Goal: Task Accomplishment & Management: Complete application form

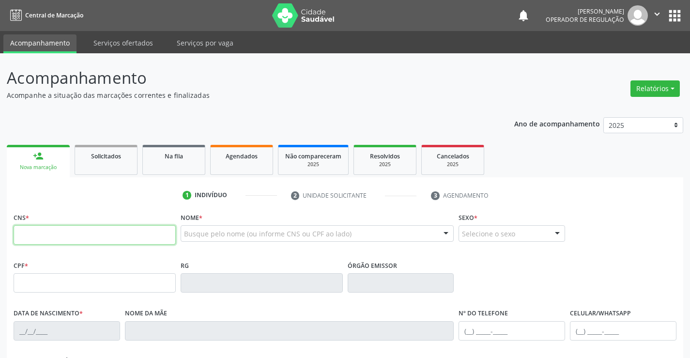
click at [84, 239] on input "text" at bounding box center [95, 234] width 162 height 19
type input "702 6062 9563 8045"
type input "1579040403"
type input "[DATE]"
type input "S/N"
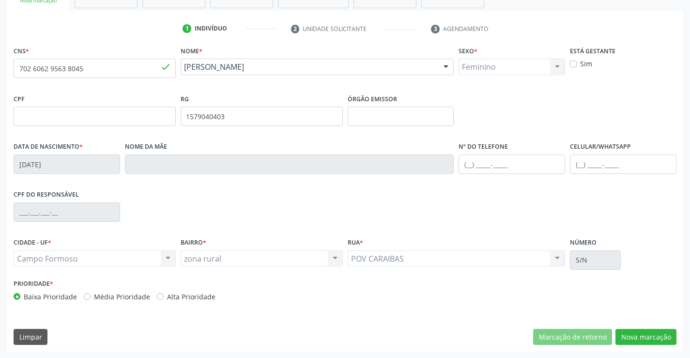
scroll to position [167, 0]
click at [642, 337] on button "Nova marcação" at bounding box center [645, 336] width 61 height 16
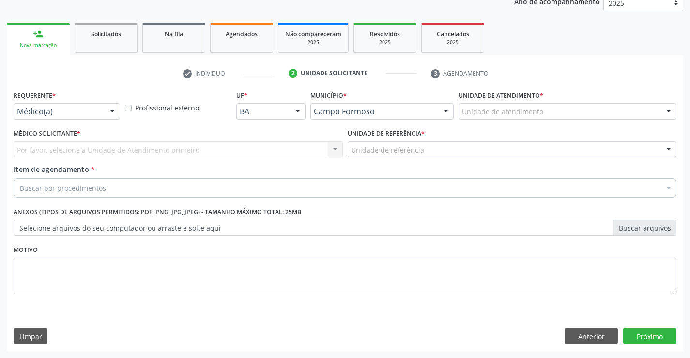
scroll to position [122, 0]
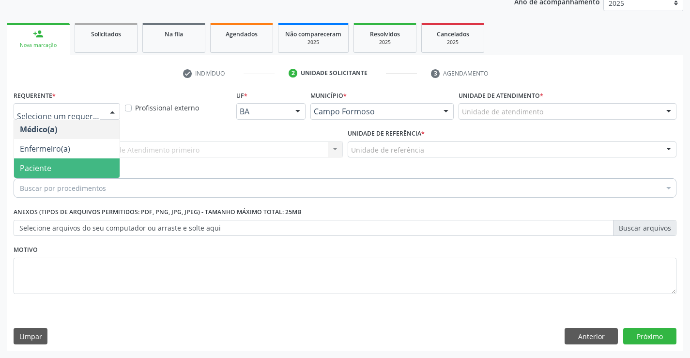
click at [51, 171] on span "Paciente" at bounding box center [67, 167] width 106 height 19
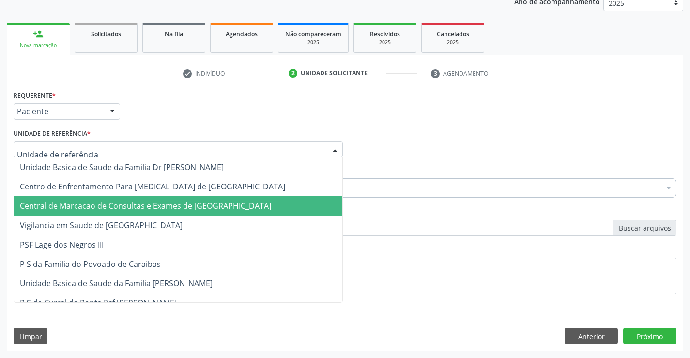
click at [68, 202] on span "Central de Marcacao de Consultas e Exames de [GEOGRAPHIC_DATA]" at bounding box center [145, 205] width 251 height 11
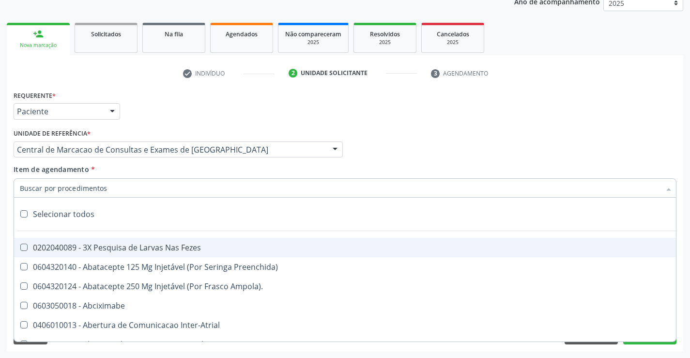
type input "y"
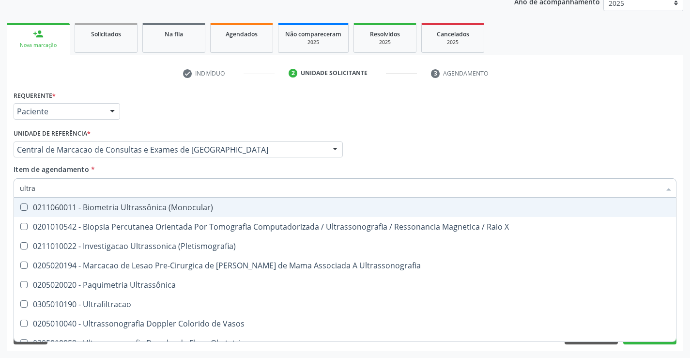
type input "ultras"
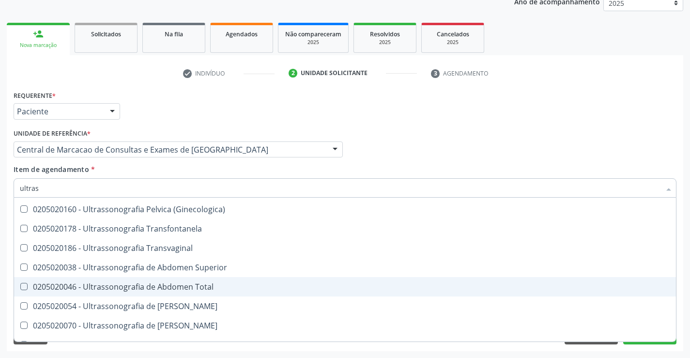
scroll to position [194, 0]
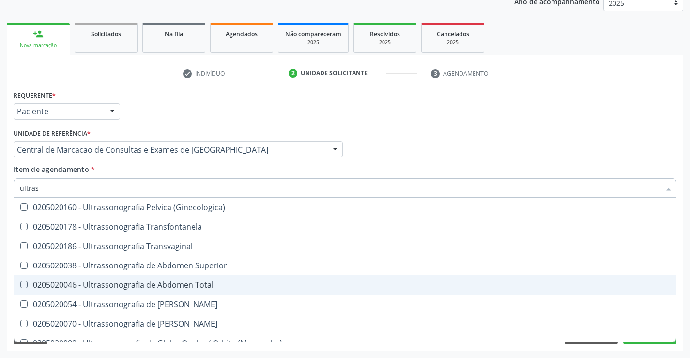
click at [229, 288] on div "0205020046 - Ultrassonografia de Abdomen Total" at bounding box center [345, 285] width 650 height 8
checkbox Total "true"
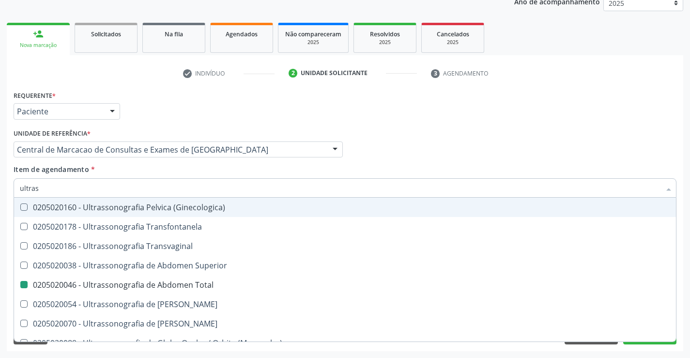
click at [633, 133] on div "Médico Solicitante Por favor, selecione a Unidade de Atendimento primeiro Nenhu…" at bounding box center [344, 145] width 667 height 38
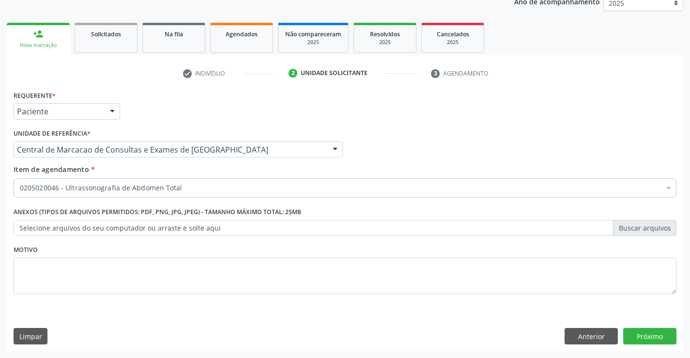
scroll to position [0, 0]
click at [640, 338] on button "Próximo" at bounding box center [649, 336] width 53 height 16
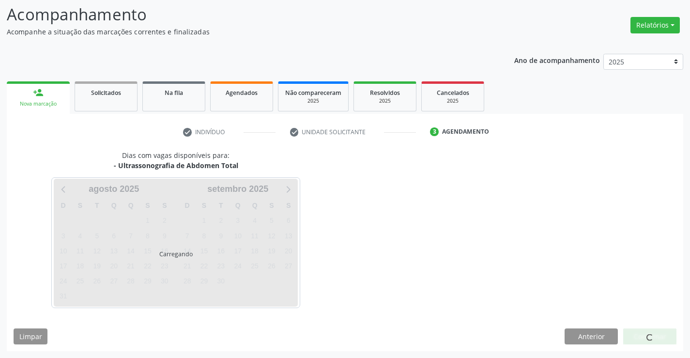
scroll to position [63, 0]
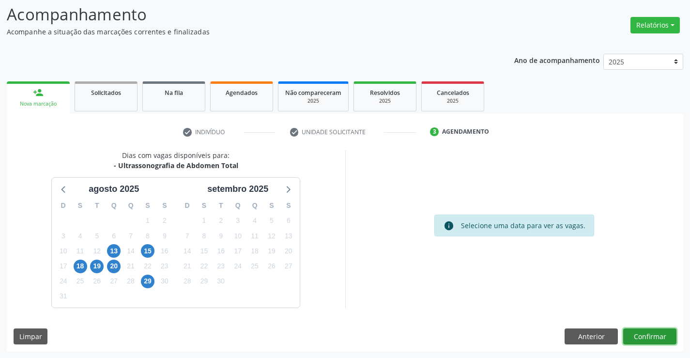
click at [664, 335] on button "Confirmar" at bounding box center [649, 336] width 53 height 16
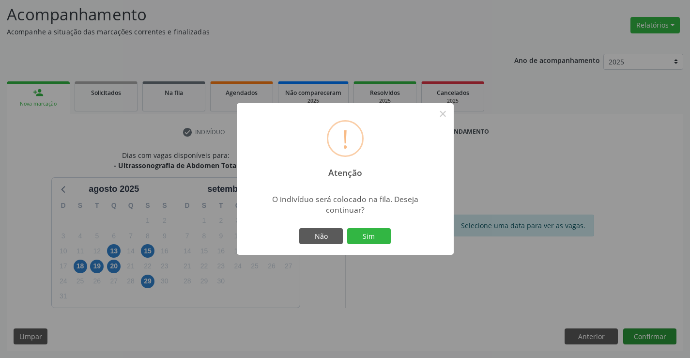
click at [347, 228] on button "Sim" at bounding box center [369, 236] width 44 height 16
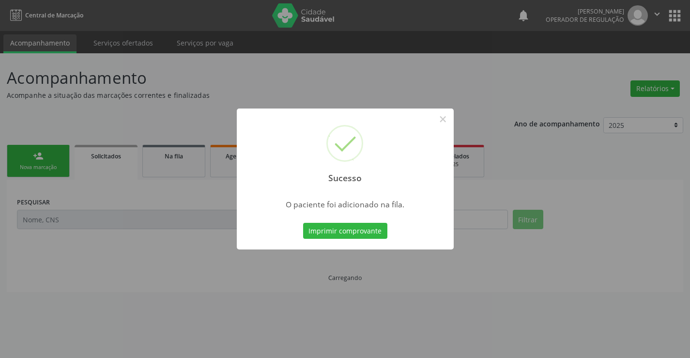
scroll to position [0, 0]
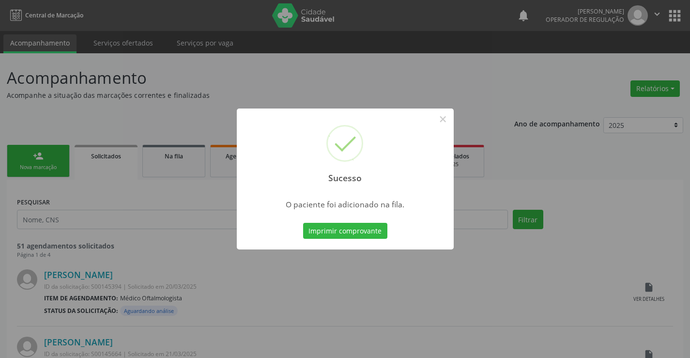
click at [303, 223] on button "Imprimir comprovante" at bounding box center [345, 231] width 84 height 16
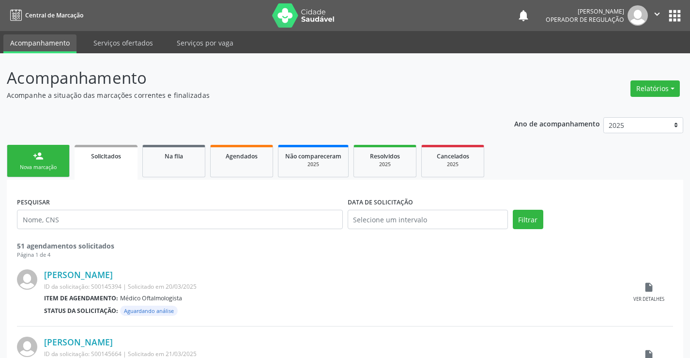
click at [35, 151] on div "person_add" at bounding box center [38, 156] width 11 height 11
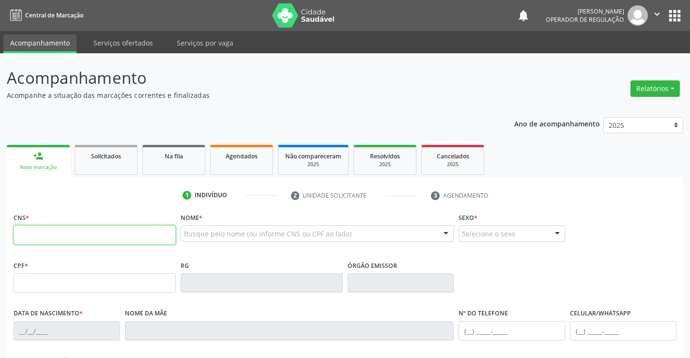
click at [51, 231] on input "text" at bounding box center [95, 234] width 162 height 19
type input "707 4030 2759 4778"
type input "1332142141"
type input "[DATE]"
type input "[PHONE_NUMBER]"
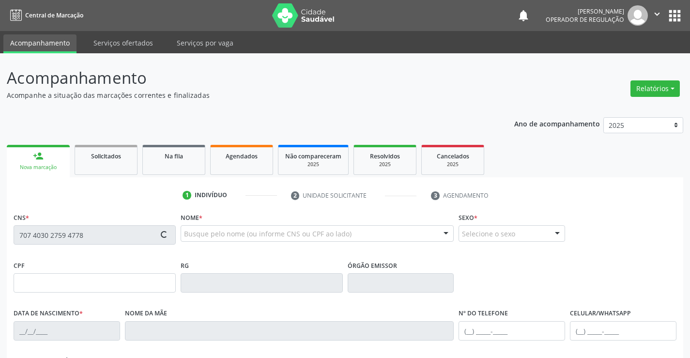
type input "[PHONE_NUMBER]"
type input "S/N"
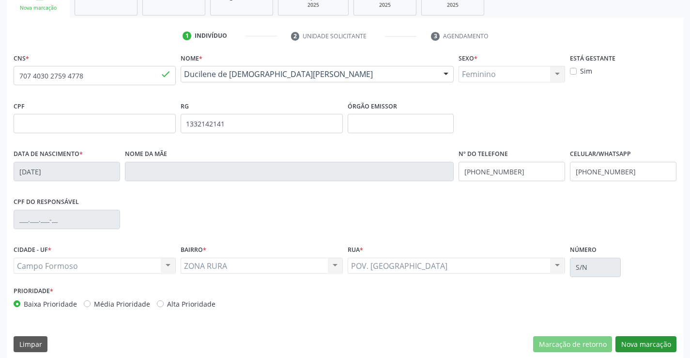
scroll to position [167, 0]
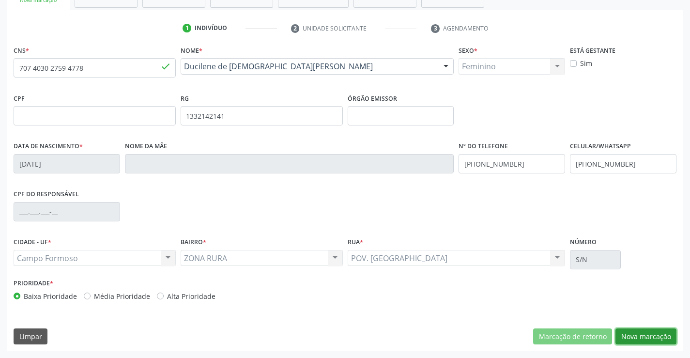
click at [665, 337] on button "Nova marcação" at bounding box center [645, 336] width 61 height 16
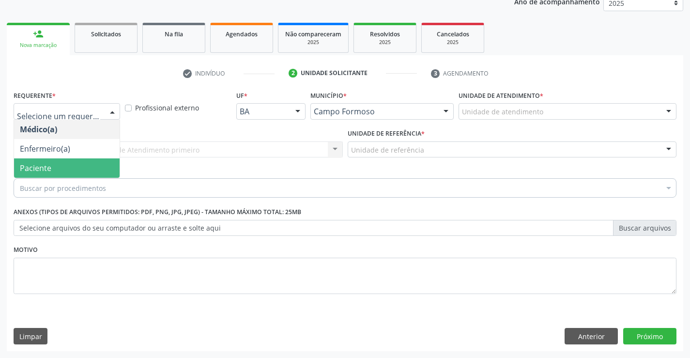
click at [68, 170] on span "Paciente" at bounding box center [67, 167] width 106 height 19
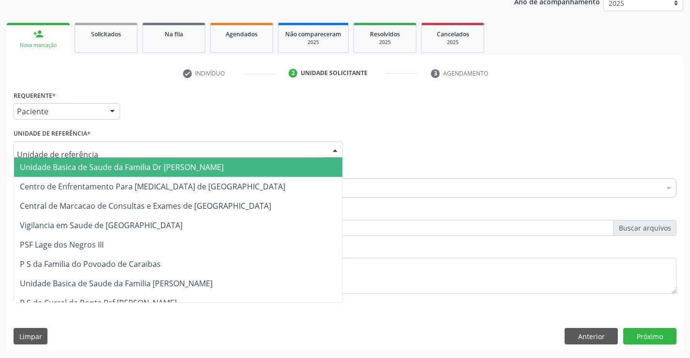
click at [101, 155] on div at bounding box center [178, 149] width 329 height 16
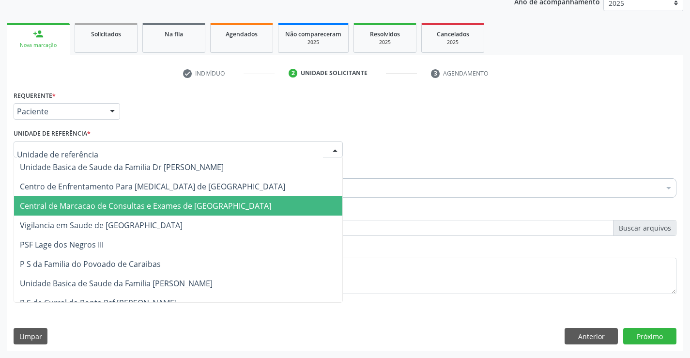
click at [103, 205] on span "Central de Marcacao de Consultas e Exames de [GEOGRAPHIC_DATA]" at bounding box center [145, 205] width 251 height 11
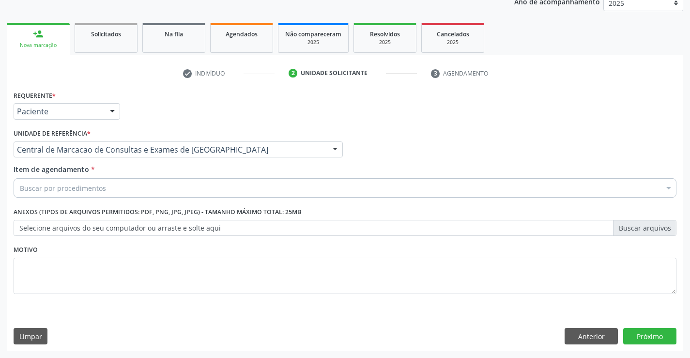
click at [109, 189] on div "Buscar por procedimentos" at bounding box center [345, 187] width 663 height 19
type input "ginecolog"
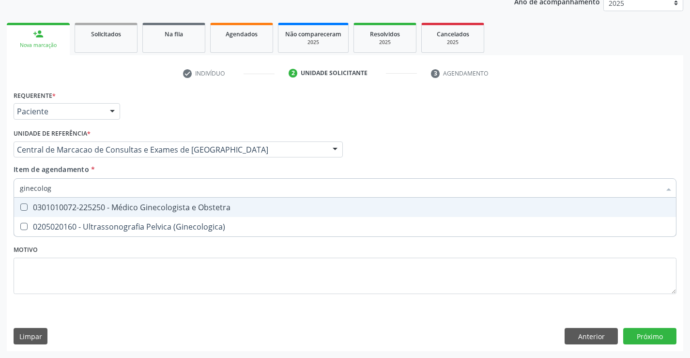
click at [183, 214] on span "0301010072-225250 - Médico Ginecologista e Obstetra" at bounding box center [345, 206] width 662 height 19
checkbox Obstetra "true"
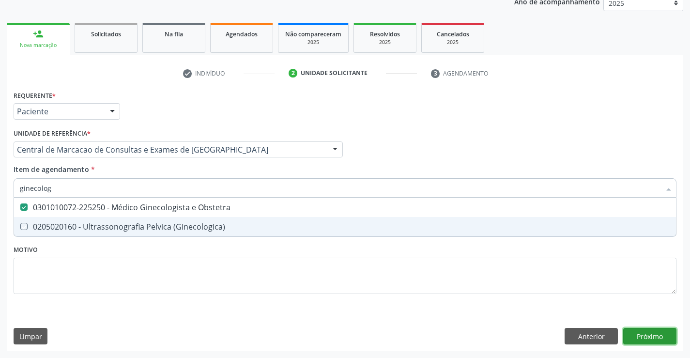
click at [670, 339] on div "Requerente * Paciente Médico(a) Enfermeiro(a) Paciente Nenhum resultado encontr…" at bounding box center [345, 219] width 676 height 263
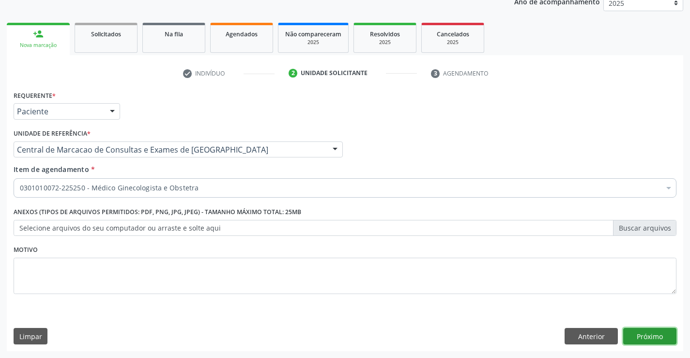
click at [645, 335] on button "Próximo" at bounding box center [649, 336] width 53 height 16
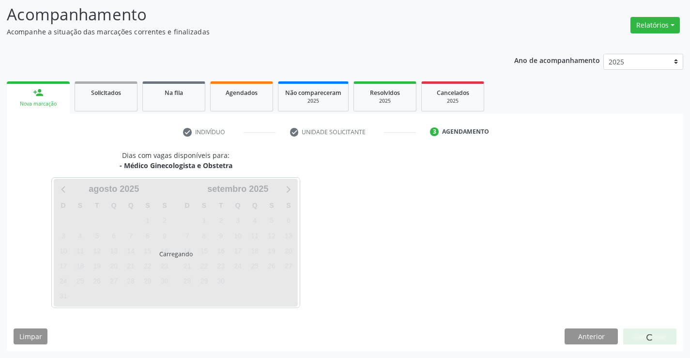
scroll to position [63, 0]
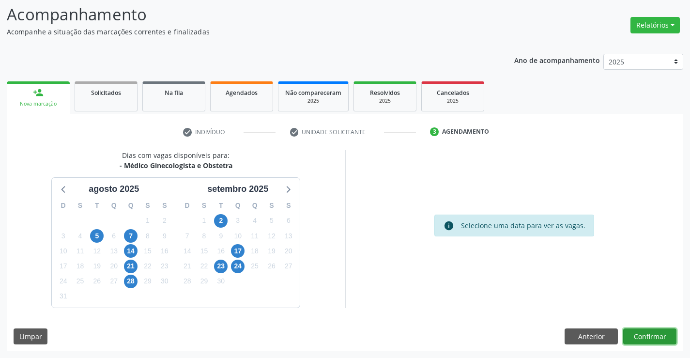
click at [652, 341] on button "Confirmar" at bounding box center [649, 336] width 53 height 16
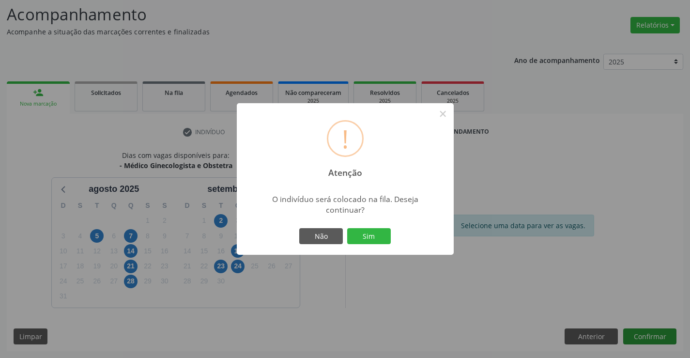
click at [347, 228] on button "Sim" at bounding box center [369, 236] width 44 height 16
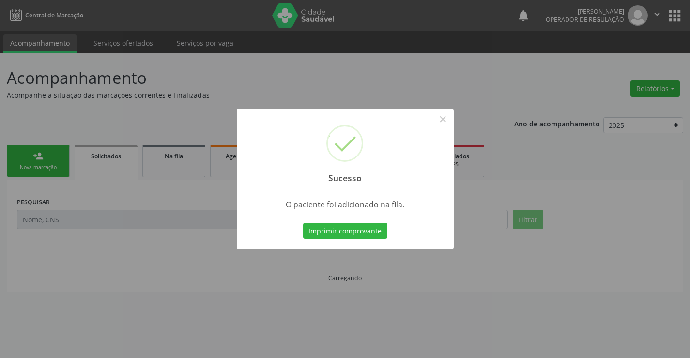
scroll to position [0, 0]
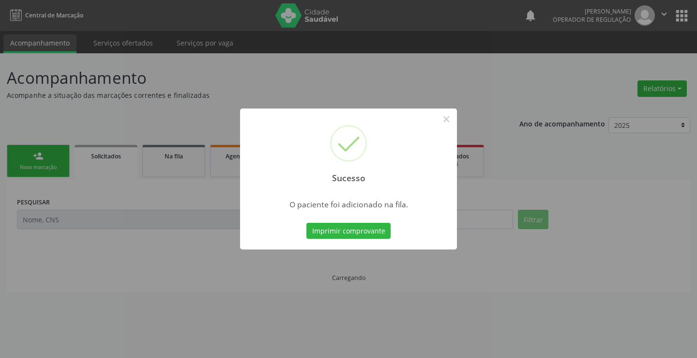
click at [306, 223] on button "Imprimir comprovante" at bounding box center [348, 231] width 84 height 16
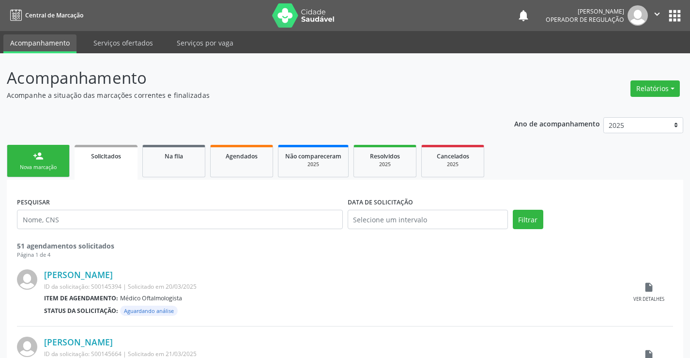
click at [52, 158] on link "person_add Nova marcação" at bounding box center [38, 161] width 63 height 32
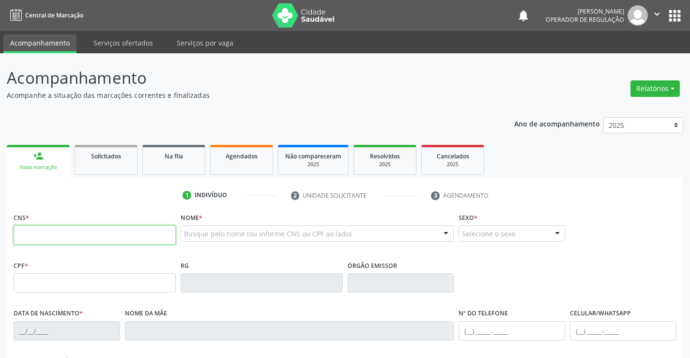
click at [39, 237] on input "text" at bounding box center [95, 234] width 162 height 19
type input "703 6050 8691 3830"
type input "1338174908"
type input "[DATE]"
type input "[PHONE_NUMBER]"
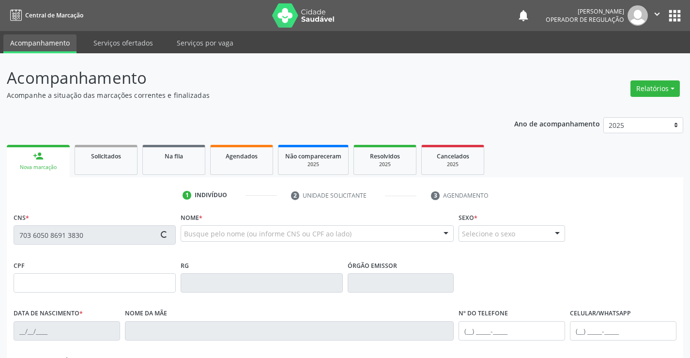
type input "s/n"
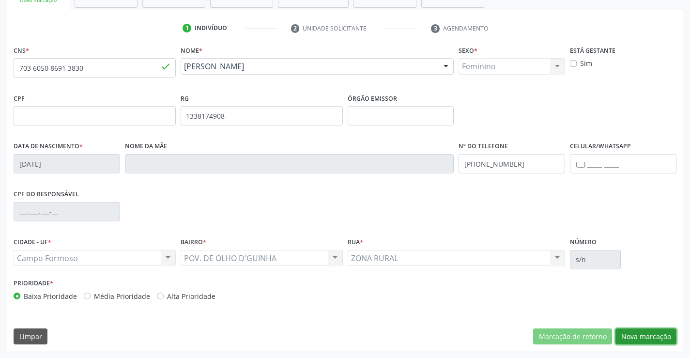
click at [645, 333] on button "Nova marcação" at bounding box center [645, 336] width 61 height 16
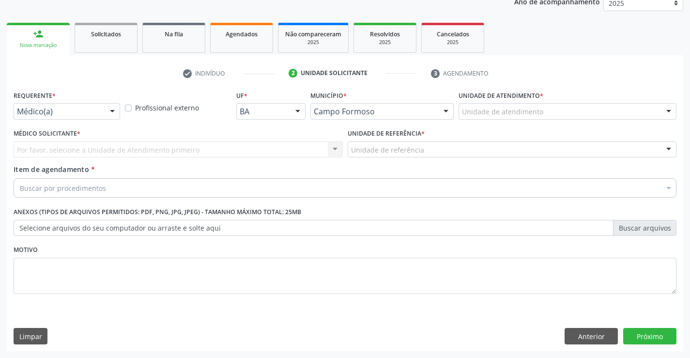
scroll to position [122, 0]
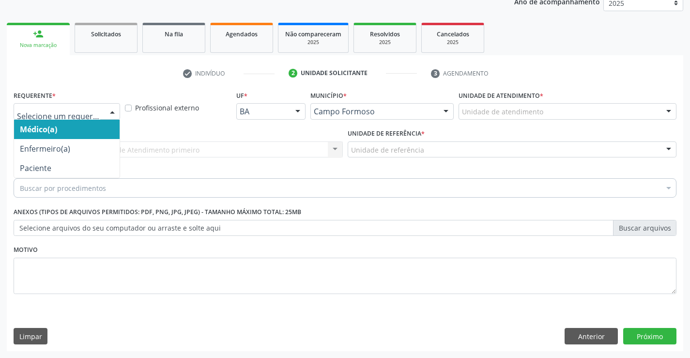
click at [103, 108] on div "Médico(a) Enfermeiro(a) Paciente Nenhum resultado encontrado para: " " Não há n…" at bounding box center [67, 111] width 106 height 16
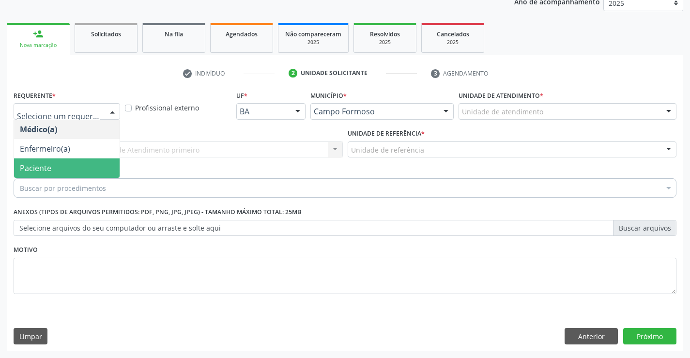
click at [71, 168] on span "Paciente" at bounding box center [67, 167] width 106 height 19
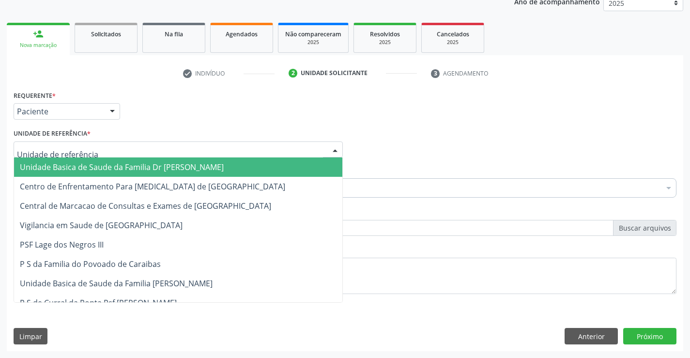
click at [109, 149] on div at bounding box center [178, 149] width 329 height 16
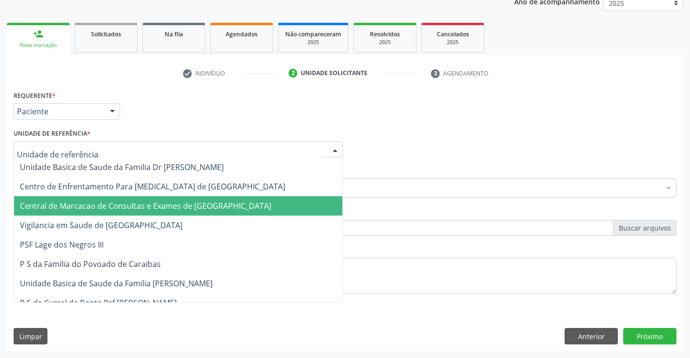
click at [98, 202] on span "Central de Marcacao de Consultas e Exames de [GEOGRAPHIC_DATA]" at bounding box center [145, 205] width 251 height 11
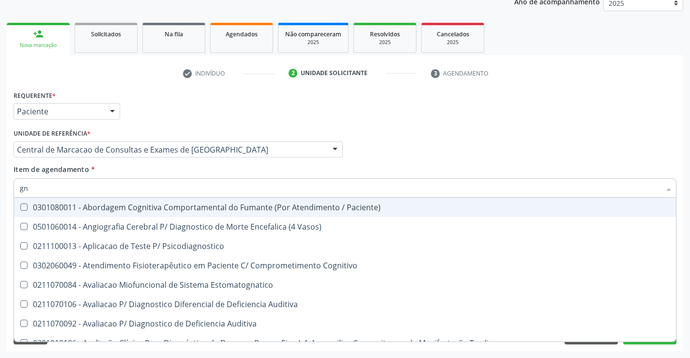
type input "g"
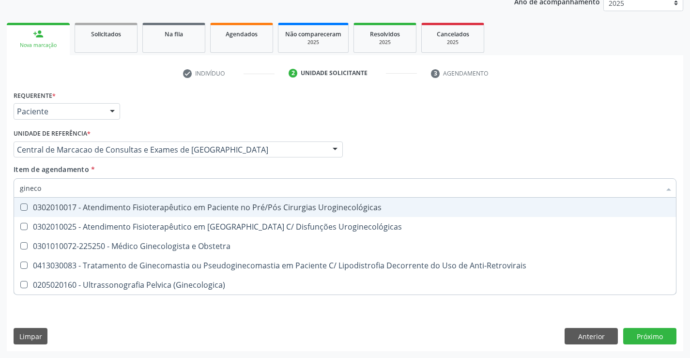
type input "ginecol"
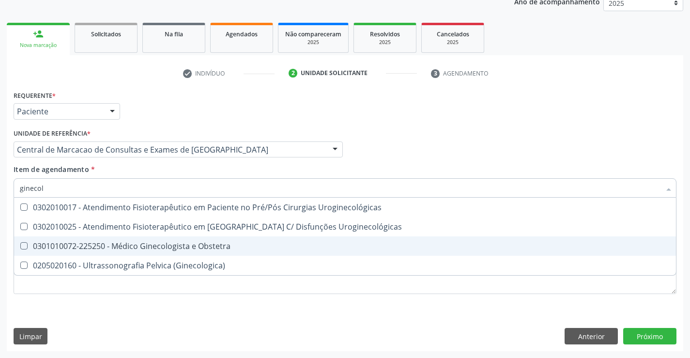
click at [125, 238] on span "0301010072-225250 - Médico Ginecologista e Obstetra" at bounding box center [345, 245] width 662 height 19
checkbox Obstetra "true"
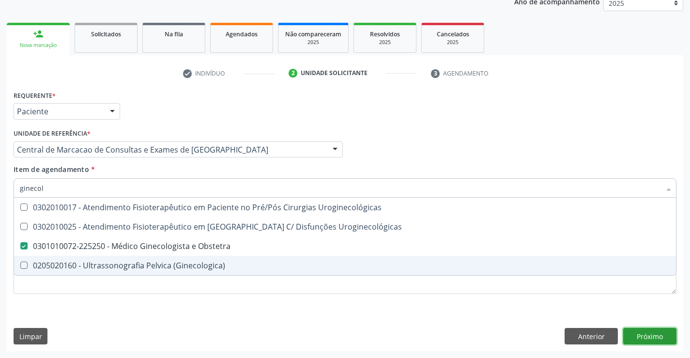
click at [645, 334] on div "Requerente * Paciente Médico(a) Enfermeiro(a) Paciente Nenhum resultado encontr…" at bounding box center [345, 219] width 676 height 263
checkbox Uroginecológicas "true"
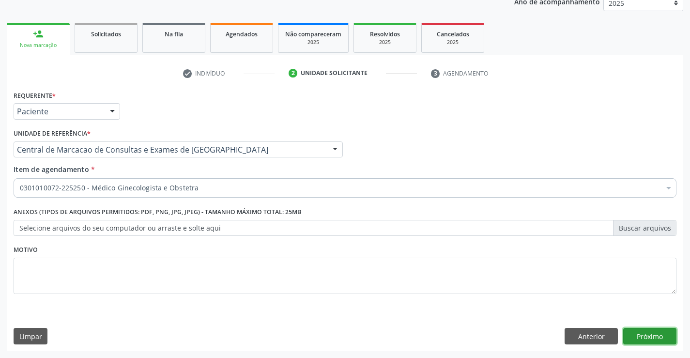
click at [627, 328] on button "Próximo" at bounding box center [649, 336] width 53 height 16
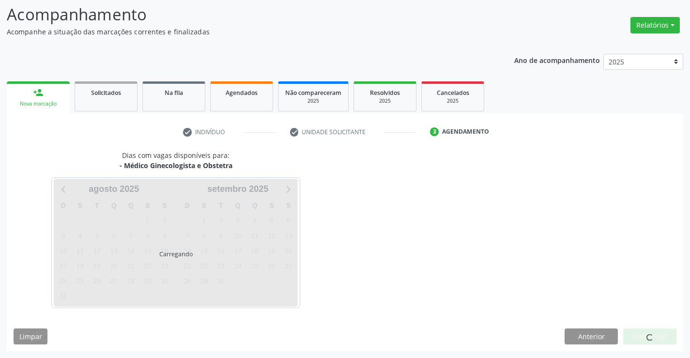
scroll to position [63, 0]
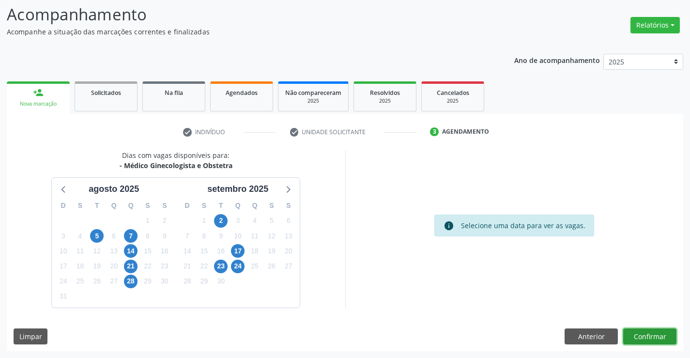
click at [632, 331] on button "Confirmar" at bounding box center [649, 336] width 53 height 16
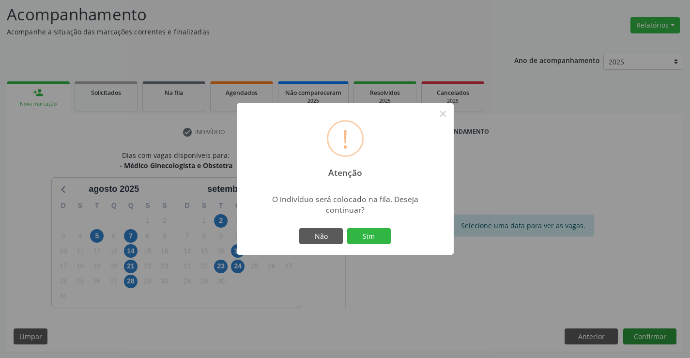
click at [347, 228] on button "Sim" at bounding box center [369, 236] width 44 height 16
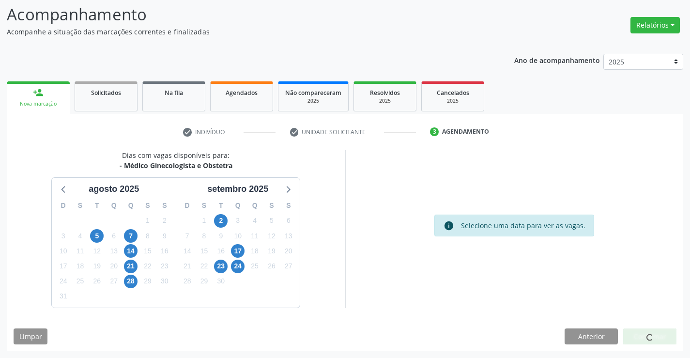
scroll to position [0, 0]
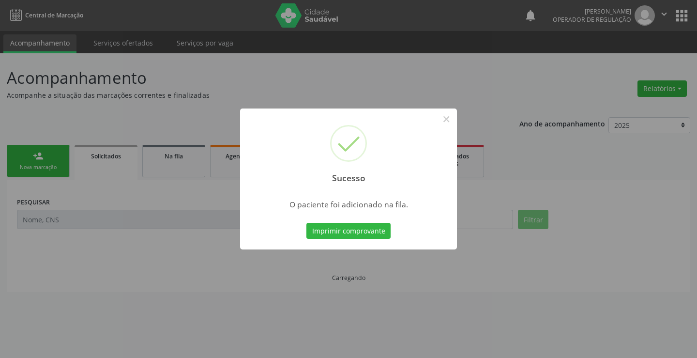
click at [306, 223] on button "Imprimir comprovante" at bounding box center [348, 231] width 84 height 16
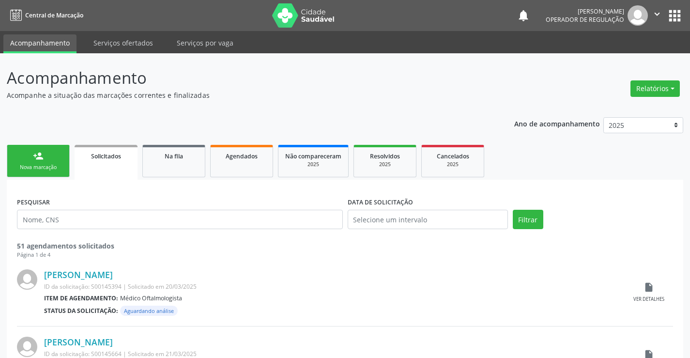
click at [35, 154] on div "person_add" at bounding box center [38, 156] width 11 height 11
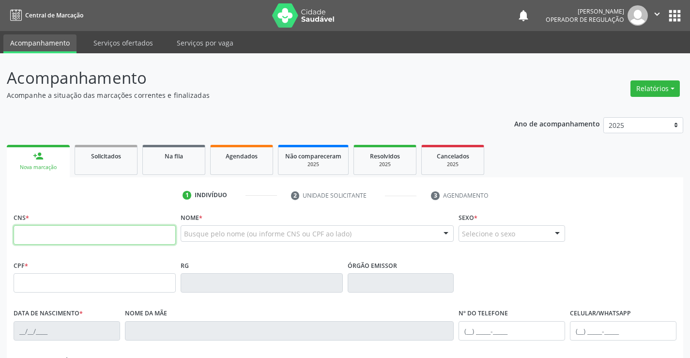
click at [30, 244] on input "text" at bounding box center [95, 234] width 162 height 19
type input "700 5017 7733 1455"
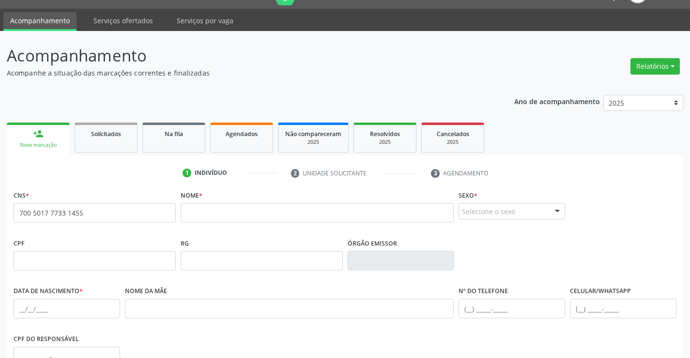
scroll to position [22, 0]
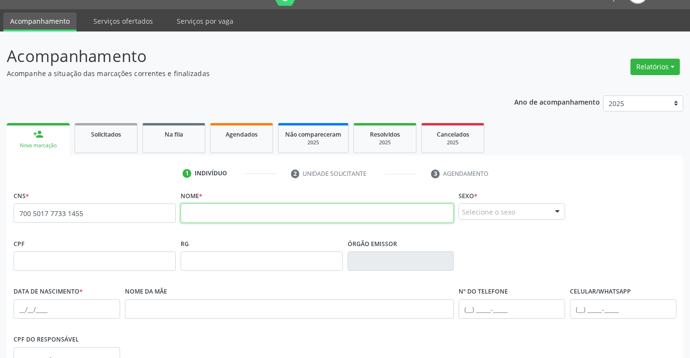
click at [220, 216] on input "text" at bounding box center [317, 212] width 273 height 19
type input "m"
type input "[PERSON_NAME]"
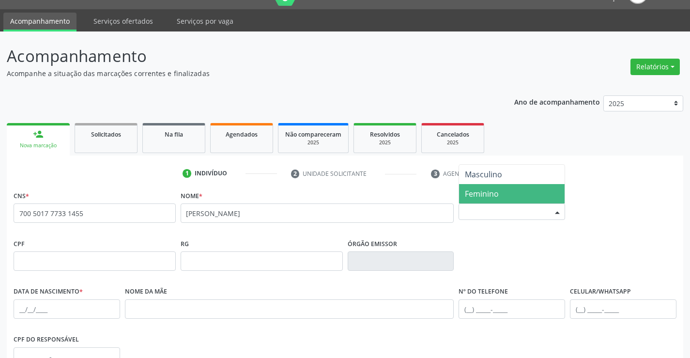
click at [482, 203] on div "Selecione o sexo Masculino Feminino Nenhum resultado encontrado para: " " Não h…" at bounding box center [511, 211] width 106 height 16
click at [502, 195] on span "Feminino" at bounding box center [512, 193] width 106 height 19
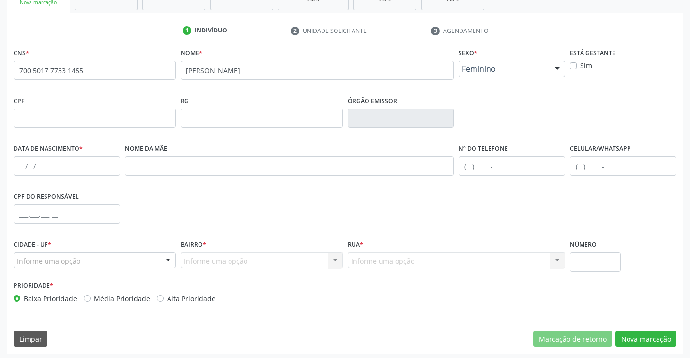
scroll to position [167, 0]
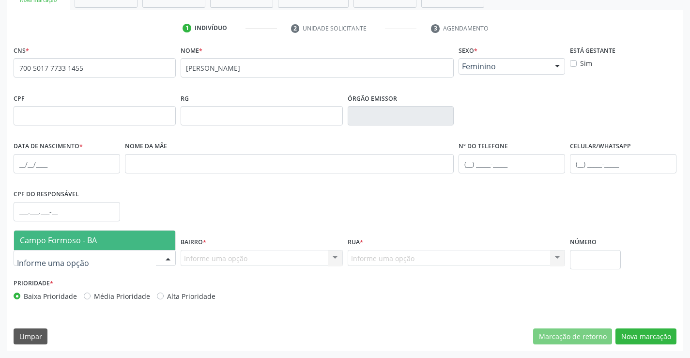
click at [98, 254] on div at bounding box center [95, 258] width 162 height 16
click at [111, 236] on span "Campo Formoso - BA" at bounding box center [94, 239] width 161 height 19
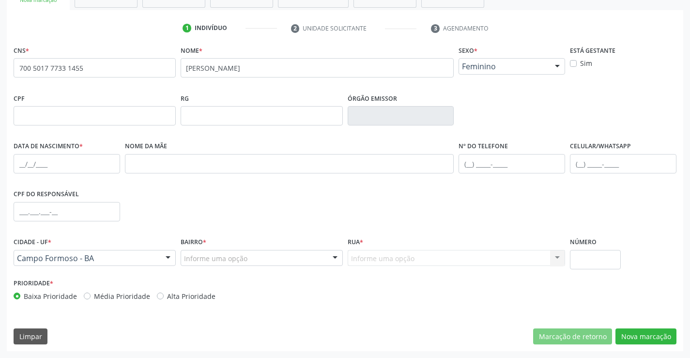
click at [267, 258] on div "Informe uma opção" at bounding box center [262, 258] width 162 height 16
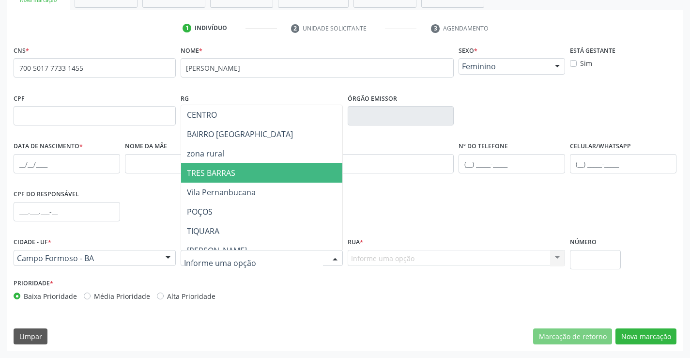
click at [272, 163] on span "TRES BARRAS" at bounding box center [285, 172] width 209 height 19
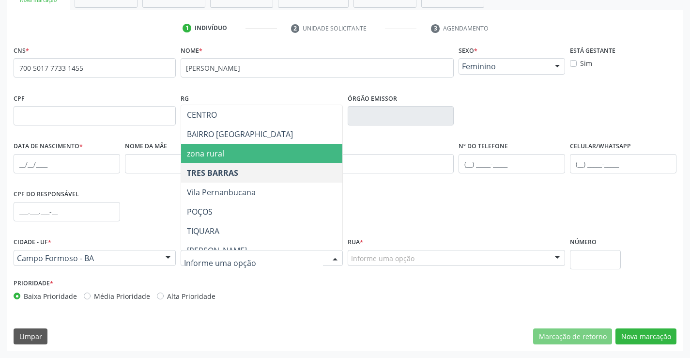
click at [237, 159] on span "zona rural" at bounding box center [285, 153] width 209 height 19
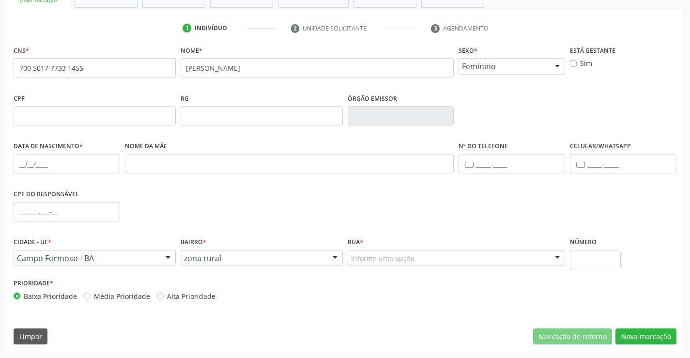
click at [418, 258] on div "Informe uma opção" at bounding box center [457, 258] width 218 height 16
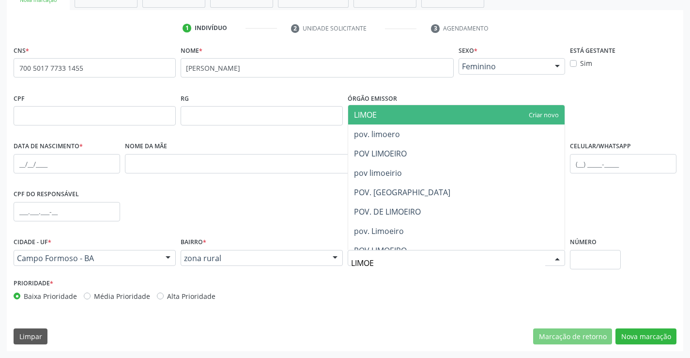
type input "LIMOEI"
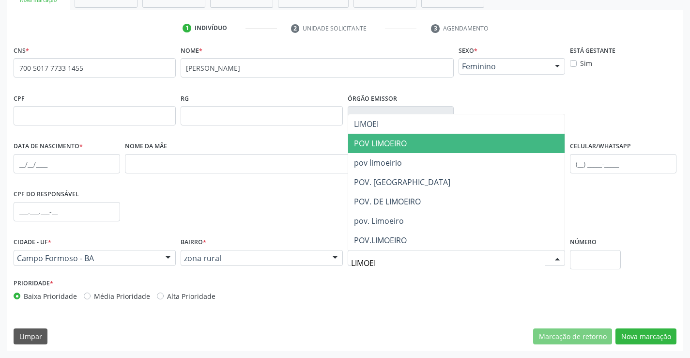
click at [490, 137] on span "POV LIMOEIRO" at bounding box center [456, 143] width 217 height 19
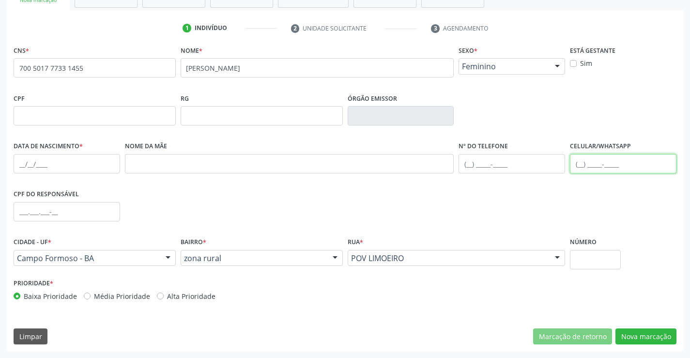
click at [622, 161] on input "text" at bounding box center [623, 163] width 106 height 19
type input "[PHONE_NUMBER]"
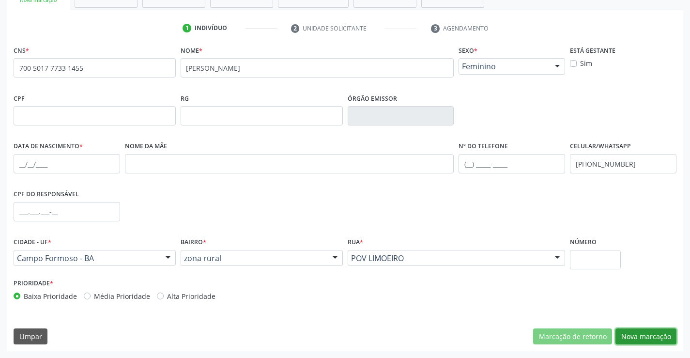
click at [672, 333] on button "Nova marcação" at bounding box center [645, 336] width 61 height 16
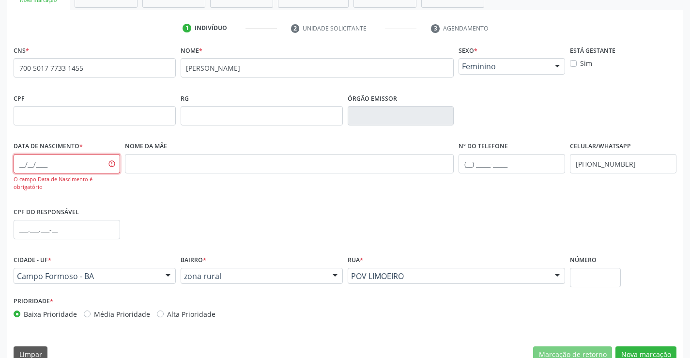
click at [87, 167] on input "text" at bounding box center [67, 163] width 106 height 19
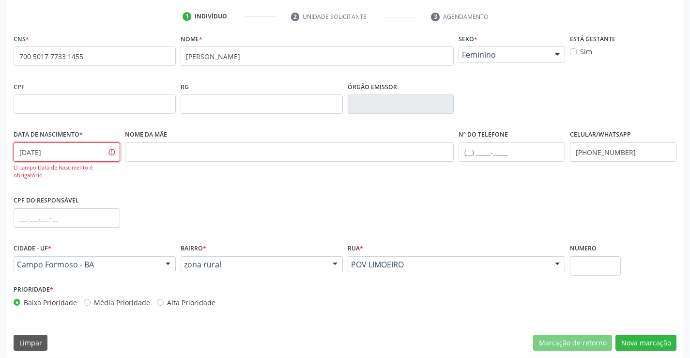
scroll to position [185, 0]
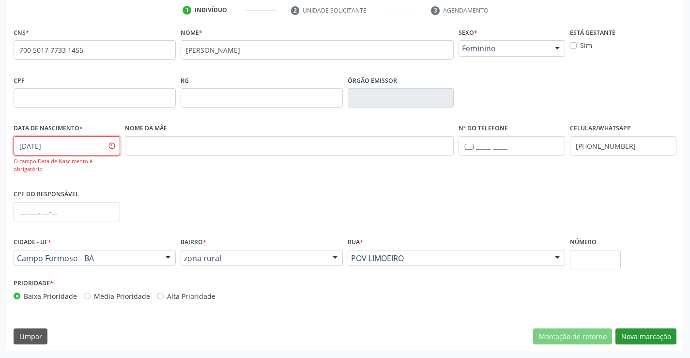
type input "[DATE]"
click at [627, 339] on button "Nova marcação" at bounding box center [645, 336] width 61 height 16
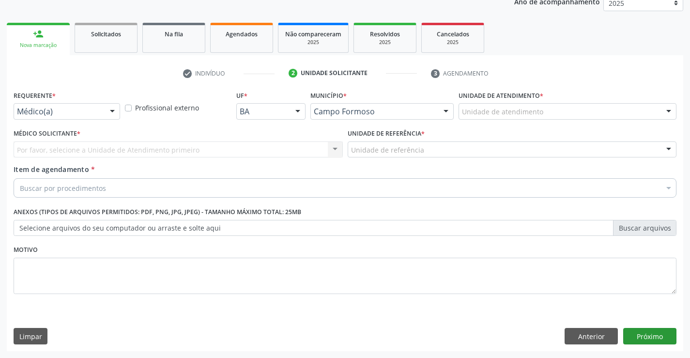
scroll to position [122, 0]
click at [85, 104] on div "Médico(a)" at bounding box center [67, 111] width 106 height 16
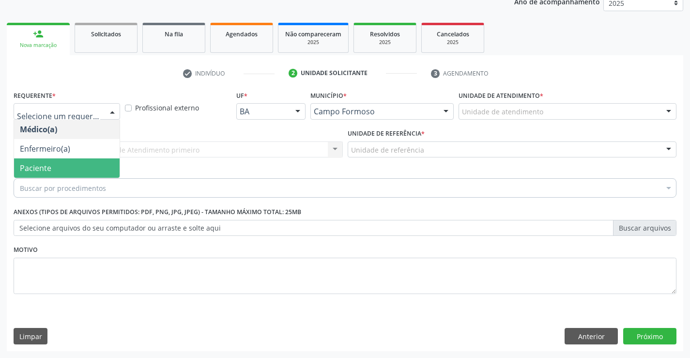
click at [68, 163] on span "Paciente" at bounding box center [67, 167] width 106 height 19
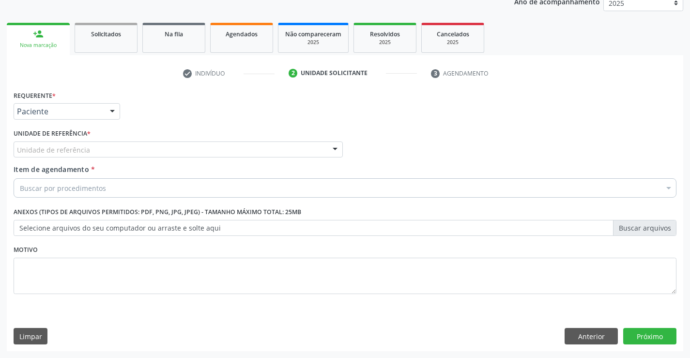
click at [138, 163] on div "Unidade de referência * Unidade de referência Unidade Basica de Saude da Famili…" at bounding box center [178, 145] width 334 height 38
click at [141, 149] on div "Unidade de referência" at bounding box center [178, 149] width 329 height 16
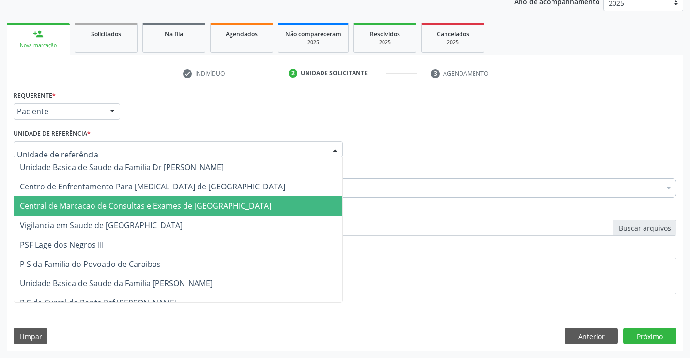
click at [123, 199] on span "Central de Marcacao de Consultas e Exames de [GEOGRAPHIC_DATA]" at bounding box center [178, 205] width 328 height 19
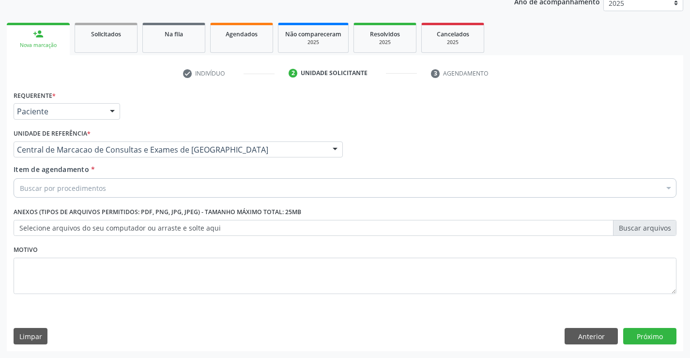
click at [115, 185] on div "Buscar por procedimentos" at bounding box center [345, 187] width 663 height 19
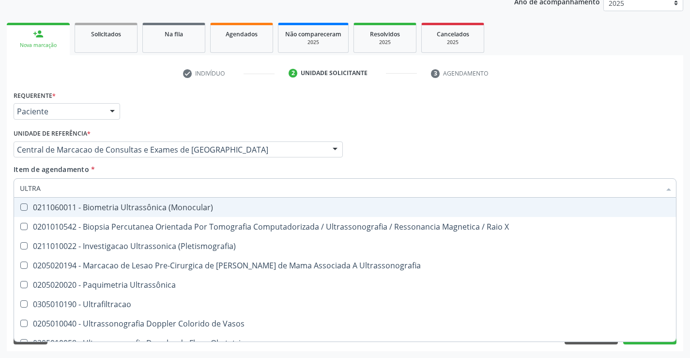
type input "ULTRAS"
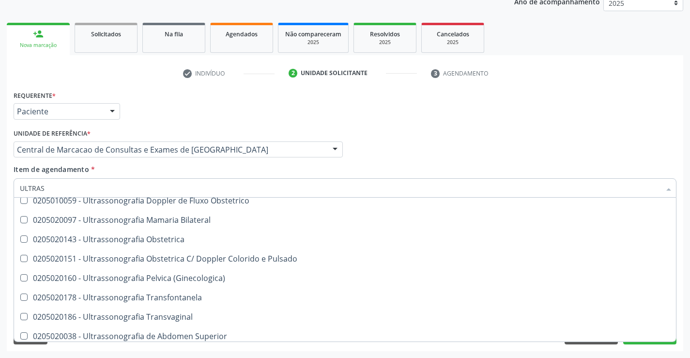
scroll to position [108, 0]
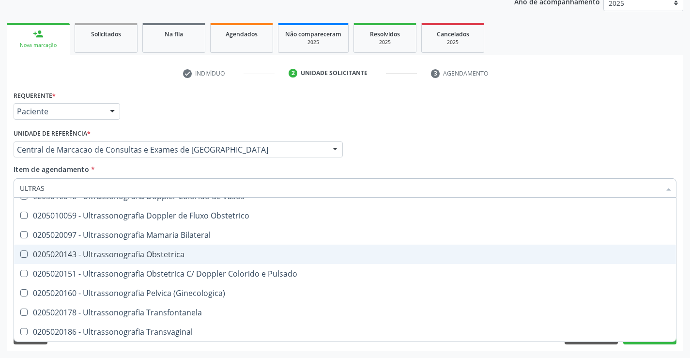
click at [218, 244] on span "0205020143 - Ultrassonografia Obstetrica" at bounding box center [345, 253] width 662 height 19
click at [175, 250] on div "0205020143 - Ultrassonografia Obstetrica" at bounding box center [345, 254] width 650 height 8
click at [228, 249] on span "0205020143 - Ultrassonografia Obstetrica" at bounding box center [345, 253] width 662 height 19
checkbox Obstetrica "true"
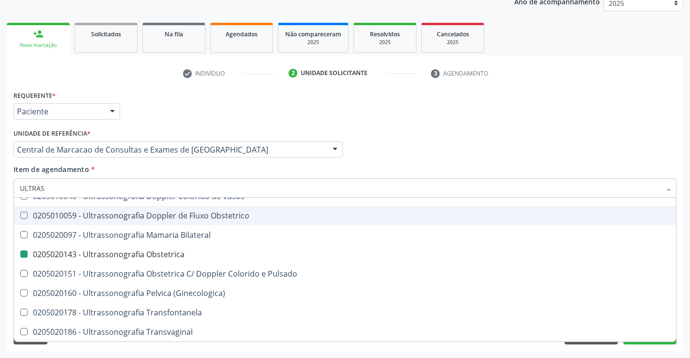
click at [636, 85] on div "check Indivíduo 2 Unidade solicitante 3 Agendamento CNS * 700 5017 7733 1455 no…" at bounding box center [345, 208] width 676 height 286
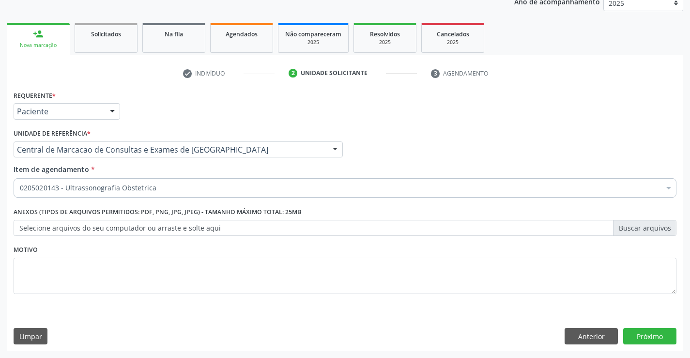
scroll to position [0, 0]
click at [642, 341] on button "Próximo" at bounding box center [649, 336] width 53 height 16
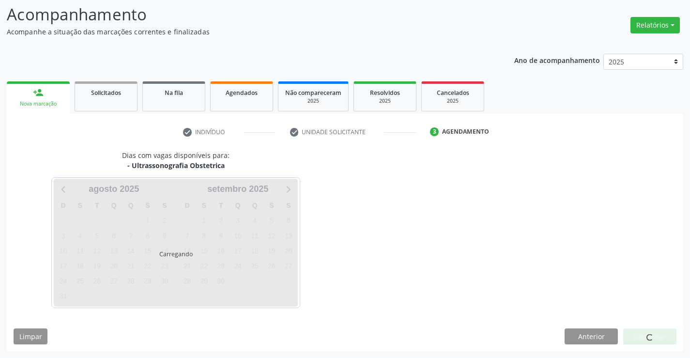
scroll to position [63, 0]
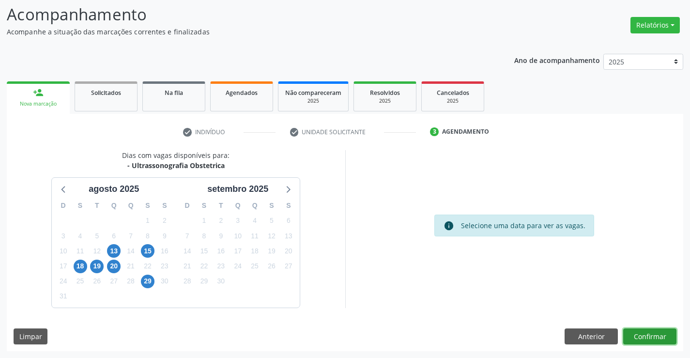
click at [648, 334] on button "Confirmar" at bounding box center [649, 336] width 53 height 16
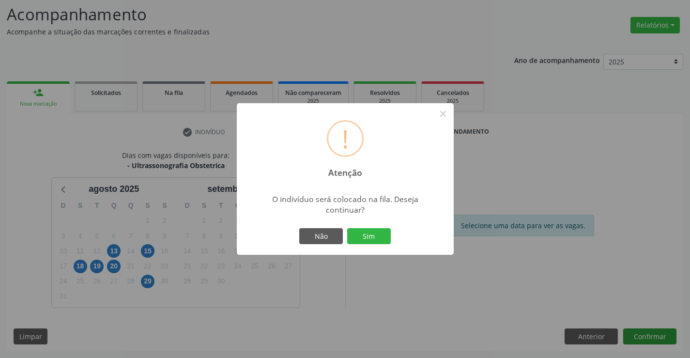
click at [347, 228] on button "Sim" at bounding box center [369, 236] width 44 height 16
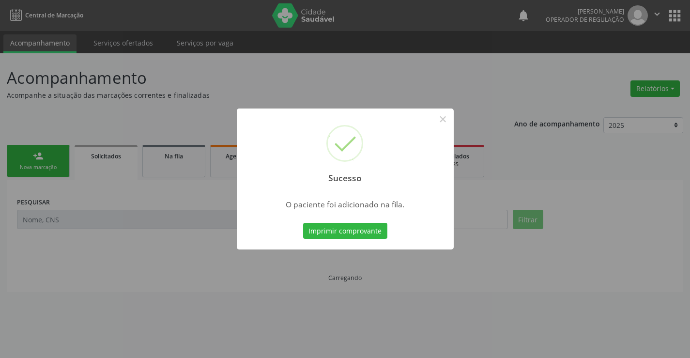
scroll to position [0, 0]
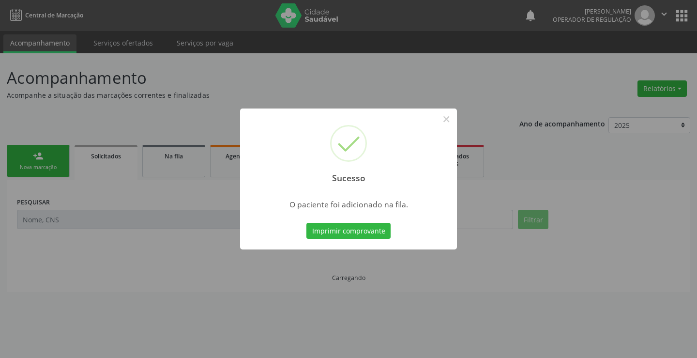
click at [306, 223] on button "Imprimir comprovante" at bounding box center [348, 231] width 84 height 16
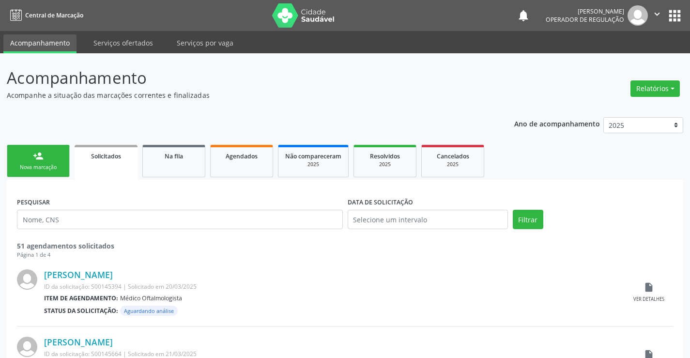
click at [37, 154] on div "person_add" at bounding box center [38, 156] width 11 height 11
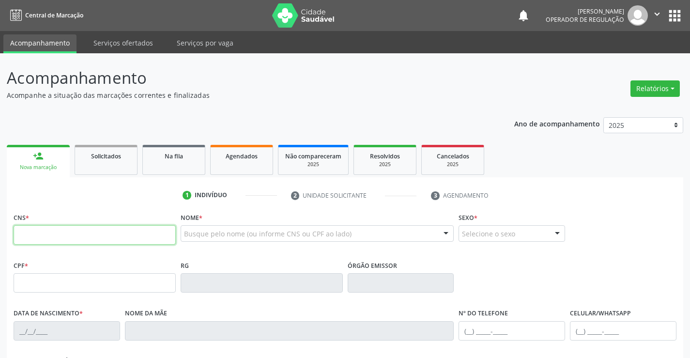
click at [45, 231] on input "text" at bounding box center [95, 234] width 162 height 19
type input "708 2026 3578 3649"
type input "125.405.905-94"
type input "[DATE]"
type input "[PERSON_NAME]"
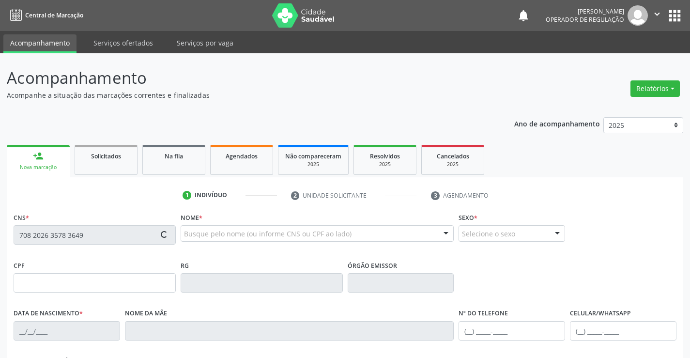
type input "[PHONE_NUMBER]"
type input "S/N"
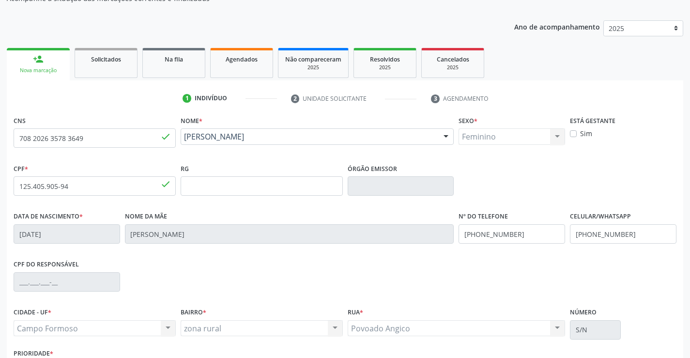
scroll to position [145, 0]
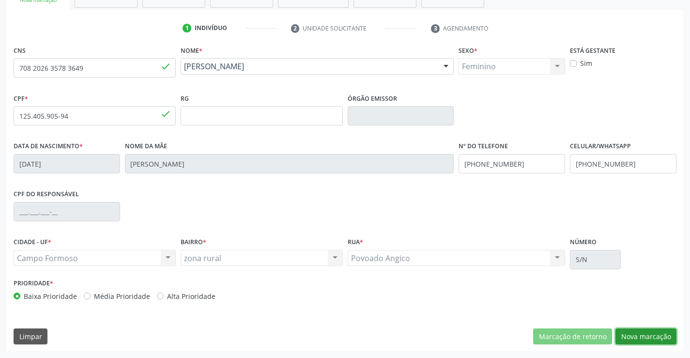
click at [655, 335] on button "Nova marcação" at bounding box center [645, 336] width 61 height 16
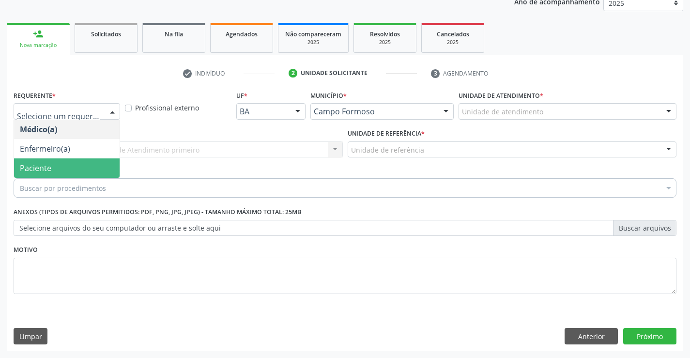
click at [49, 167] on span "Paciente" at bounding box center [35, 168] width 31 height 11
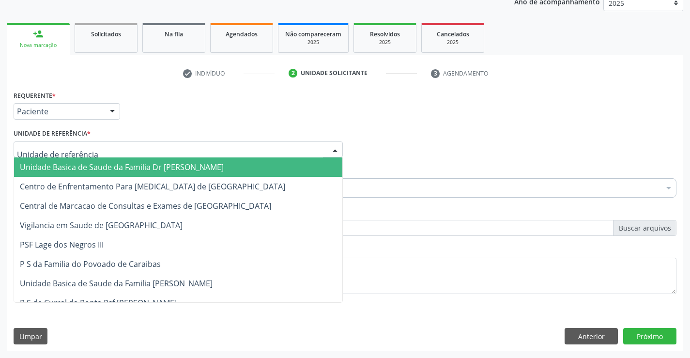
click at [140, 153] on div at bounding box center [178, 149] width 329 height 16
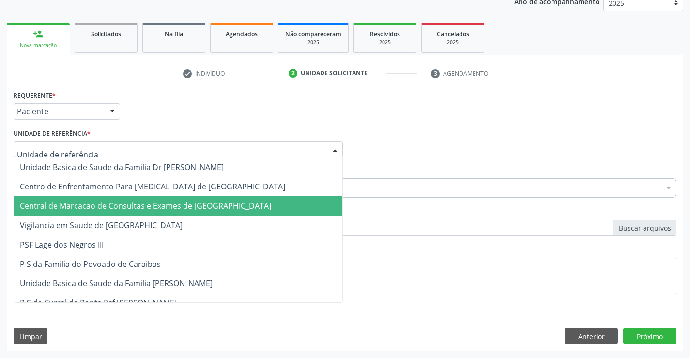
click at [126, 207] on span "Central de Marcacao de Consultas e Exames de [GEOGRAPHIC_DATA]" at bounding box center [145, 205] width 251 height 11
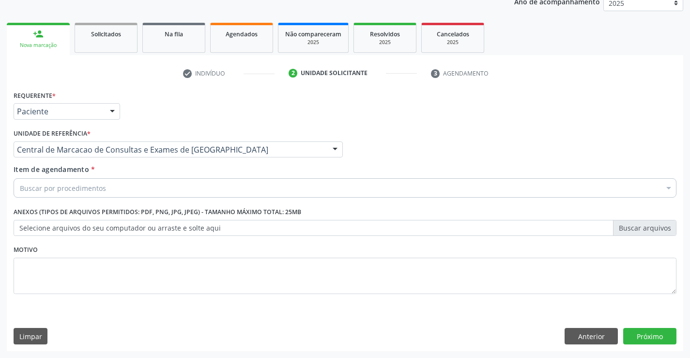
click at [139, 187] on div "Buscar por procedimentos" at bounding box center [345, 187] width 663 height 19
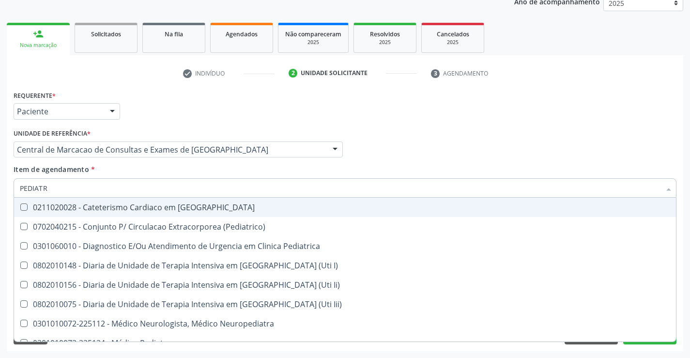
type input "PEDIATRA"
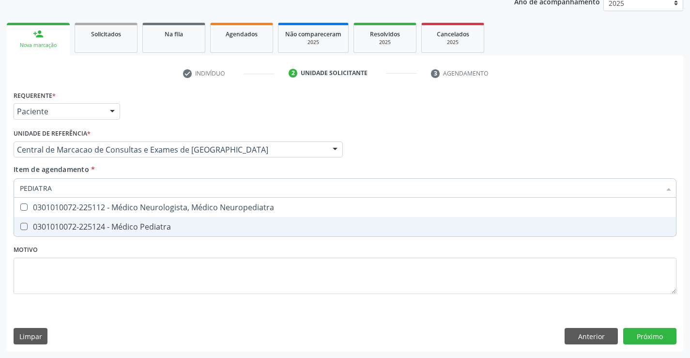
click at [142, 226] on div "0301010072-225124 - Médico Pediatra" at bounding box center [345, 227] width 650 height 8
checkbox Pediatra "true"
click at [638, 338] on div "Requerente * Paciente Médico(a) Enfermeiro(a) Paciente Nenhum resultado encontr…" at bounding box center [345, 219] width 676 height 263
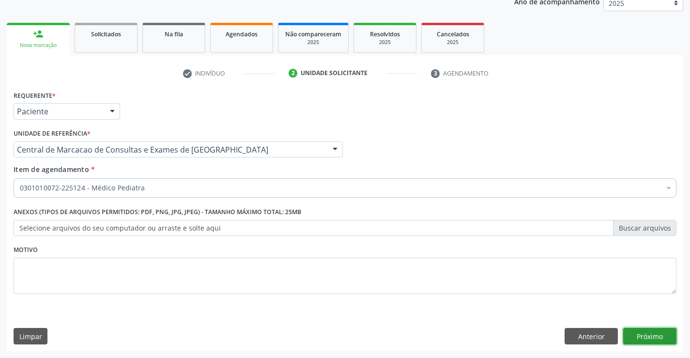
click at [661, 338] on button "Próximo" at bounding box center [649, 336] width 53 height 16
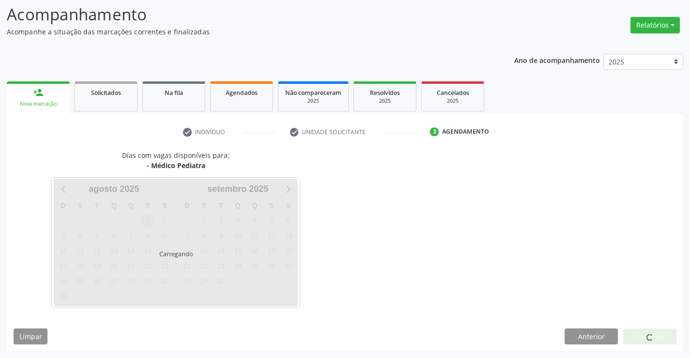
scroll to position [63, 0]
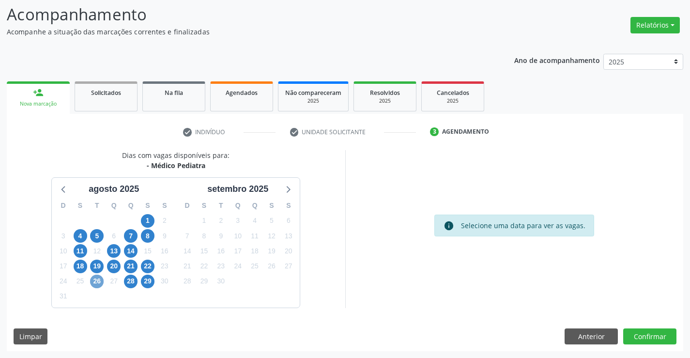
click at [97, 281] on span "26" at bounding box center [97, 281] width 14 height 14
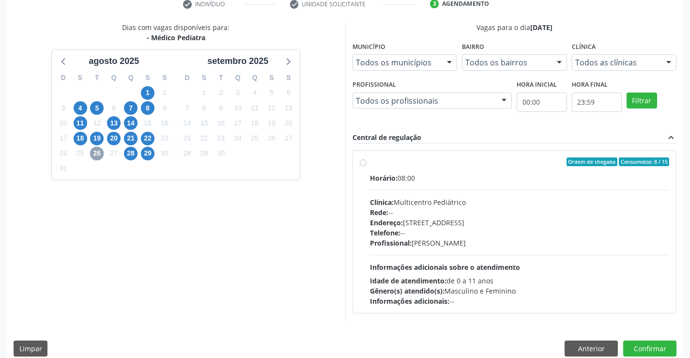
scroll to position [203, 0]
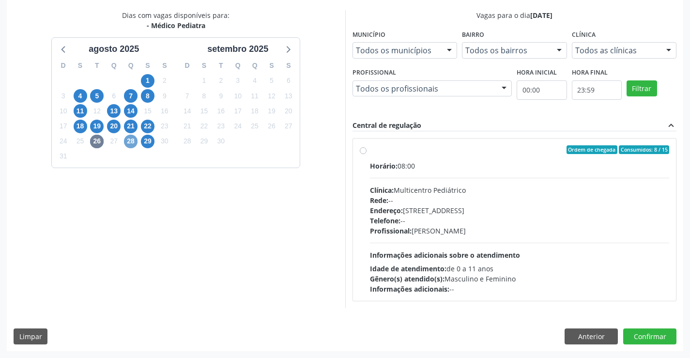
click at [131, 144] on span "28" at bounding box center [131, 142] width 14 height 14
click at [147, 140] on span "29" at bounding box center [148, 142] width 14 height 14
click at [135, 143] on span "28" at bounding box center [131, 142] width 14 height 14
click at [115, 141] on span "27" at bounding box center [114, 142] width 14 height 14
click at [95, 144] on span "26" at bounding box center [97, 142] width 14 height 14
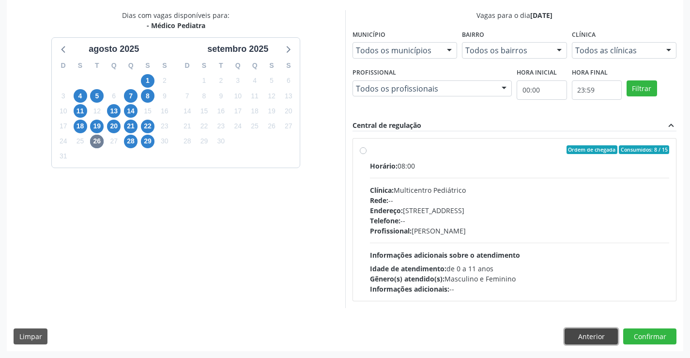
click at [606, 332] on button "Anterior" at bounding box center [590, 336] width 53 height 16
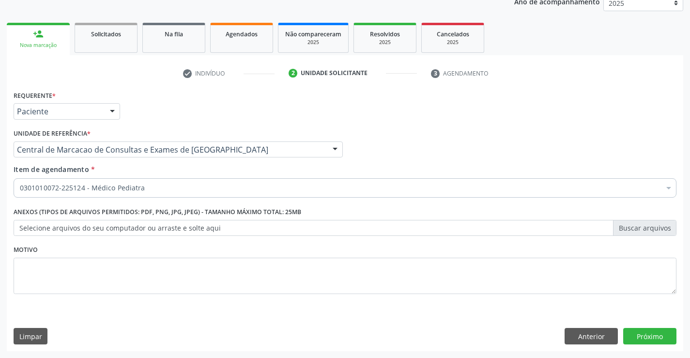
scroll to position [25, 0]
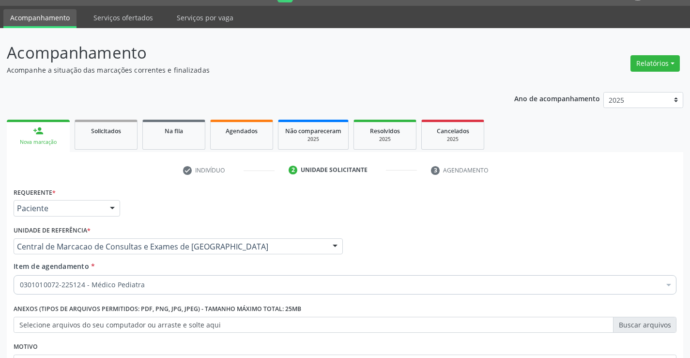
click at [19, 15] on link "Acompanhamento" at bounding box center [39, 18] width 73 height 19
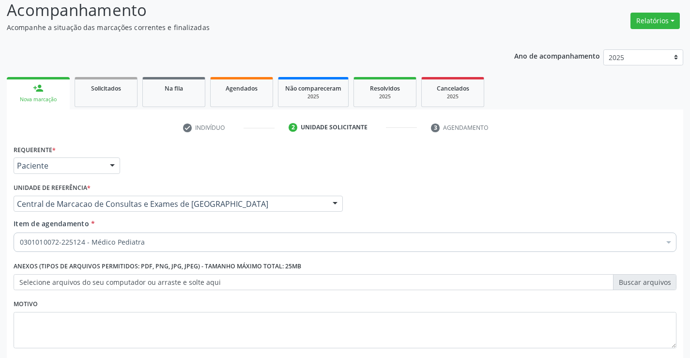
scroll to position [122, 0]
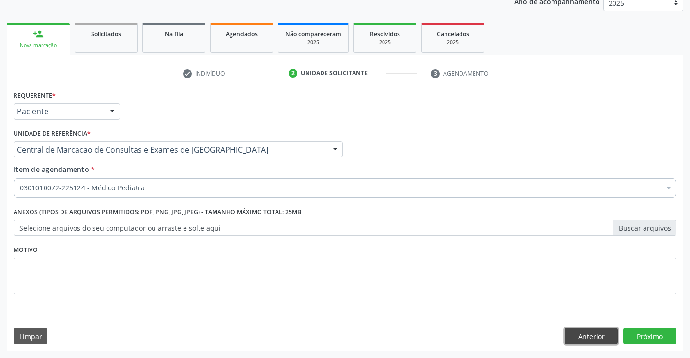
click at [597, 336] on button "Anterior" at bounding box center [590, 336] width 53 height 16
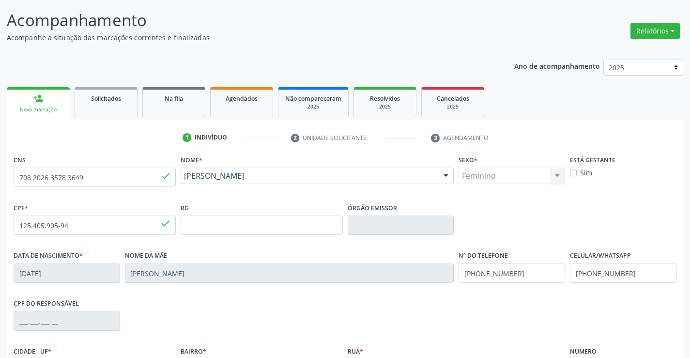
scroll to position [0, 0]
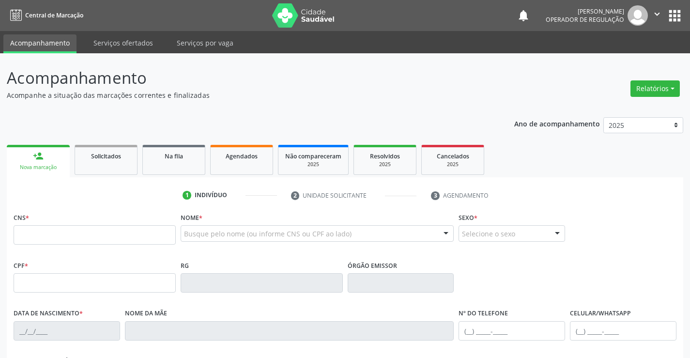
click at [62, 151] on link "person_add Nova marcação" at bounding box center [38, 161] width 63 height 32
click at [58, 236] on input "text" at bounding box center [95, 234] width 162 height 19
type input "700 0048 2819 0702"
type input "1505893100"
type input "18/02/1959"
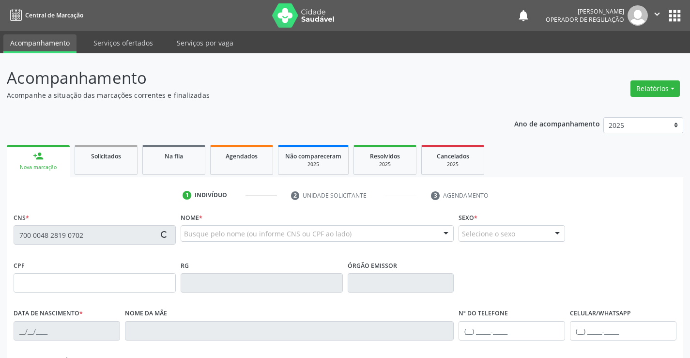
type input "(74) 8149-1642"
type input "129.140.615-87"
type input "sn"
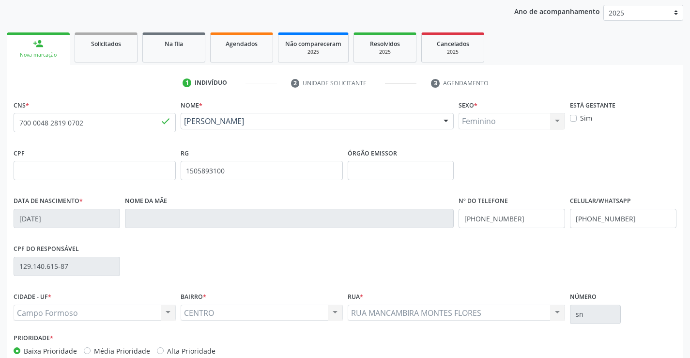
scroll to position [167, 0]
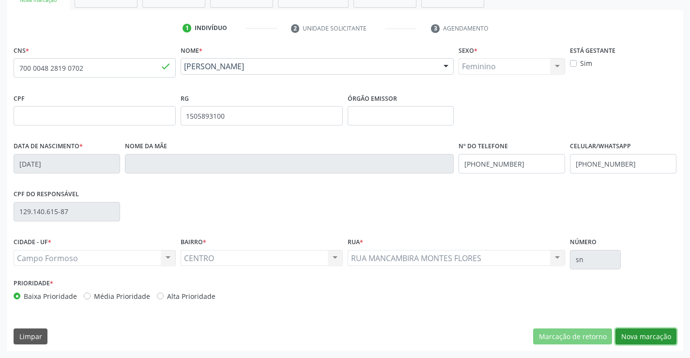
click at [641, 330] on button "Nova marcação" at bounding box center [645, 336] width 61 height 16
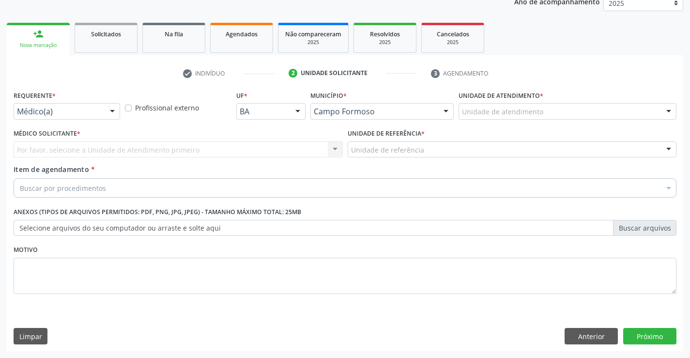
scroll to position [122, 0]
click at [91, 101] on div "Requerente * Médico(a) Médico(a) Enfermeiro(a) Paciente Nenhum resultado encont…" at bounding box center [67, 103] width 106 height 31
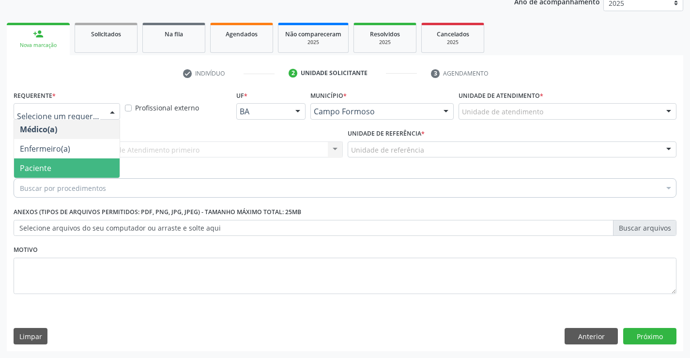
click at [66, 158] on span "Paciente" at bounding box center [67, 167] width 106 height 19
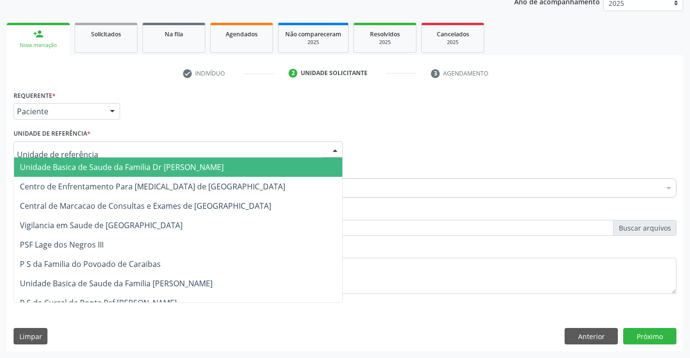
click at [118, 153] on div at bounding box center [178, 149] width 329 height 16
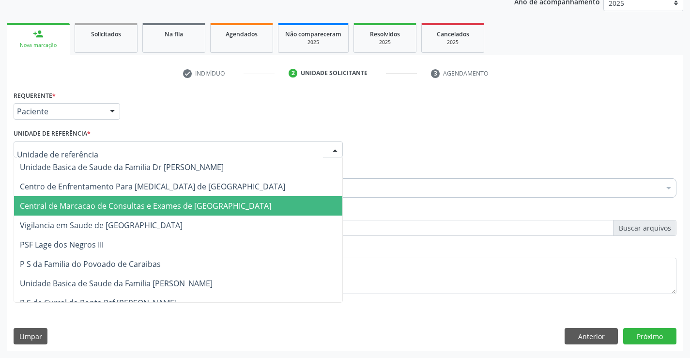
click at [117, 198] on span "Central de Marcacao de Consultas e Exames de [GEOGRAPHIC_DATA]" at bounding box center [178, 205] width 328 height 19
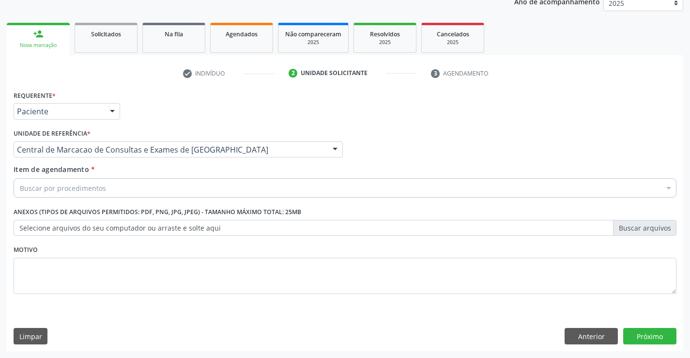
click at [128, 183] on div "Buscar por procedimentos" at bounding box center [345, 187] width 663 height 19
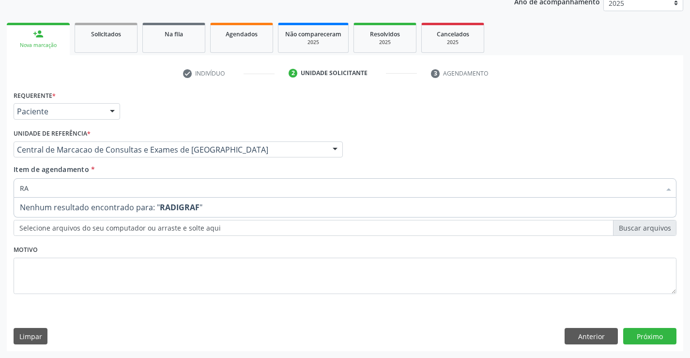
type input "R"
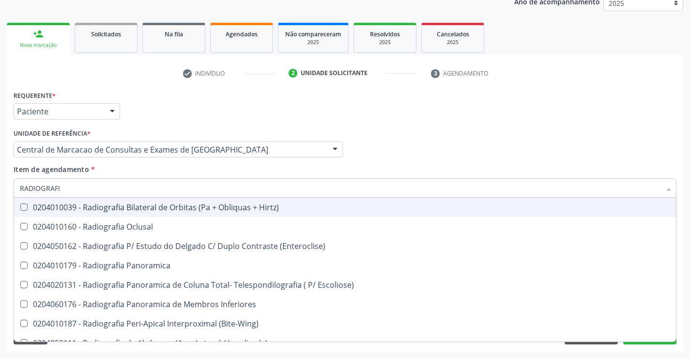
type input "RADIOGRAFIA"
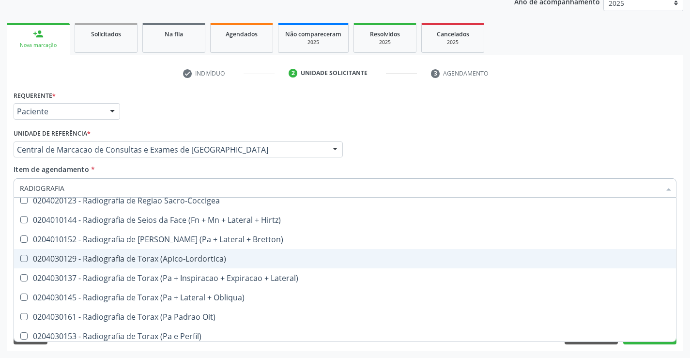
scroll to position [1210, 0]
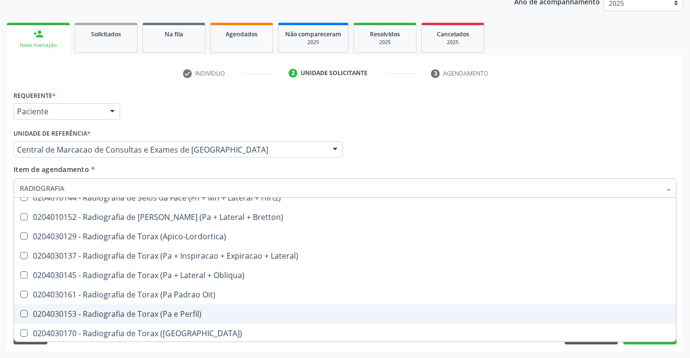
click at [217, 311] on div "0204030153 - Radiografia de Torax (Pa e Perfil)" at bounding box center [345, 314] width 650 height 8
checkbox Perfil\) "true"
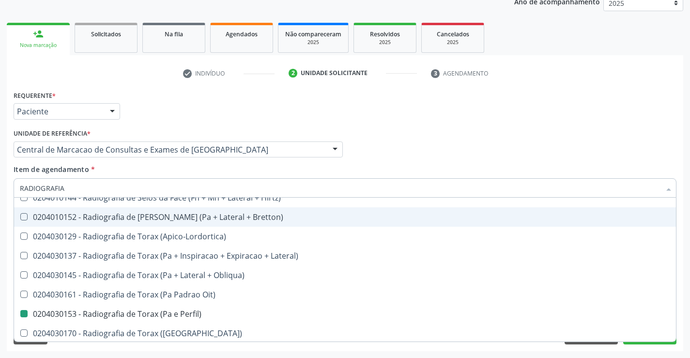
click at [602, 92] on div "Requerente * Paciente Médico(a) Enfermeiro(a) Paciente Nenhum resultado encontr…" at bounding box center [344, 107] width 667 height 38
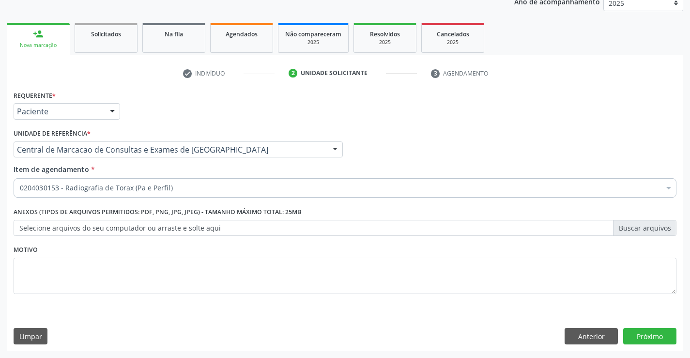
scroll to position [0, 0]
click at [643, 329] on button "Próximo" at bounding box center [649, 336] width 53 height 16
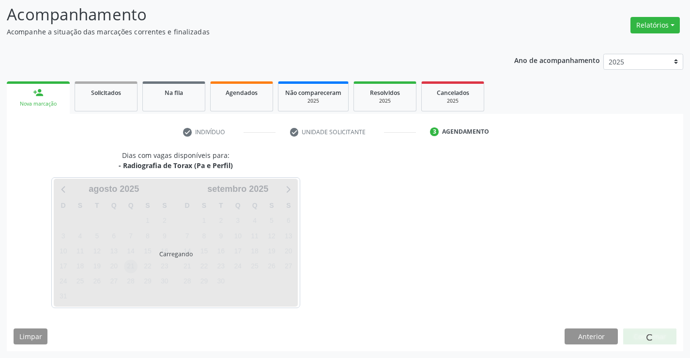
scroll to position [92, 0]
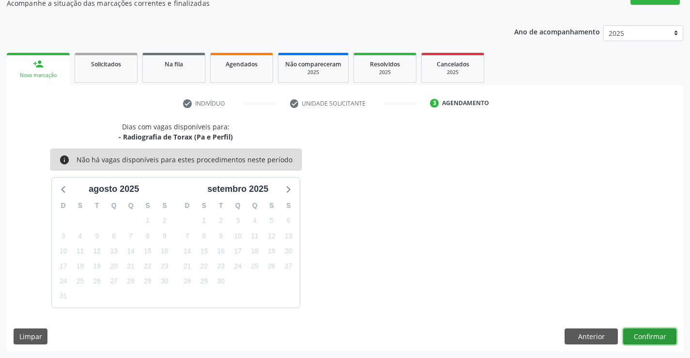
click at [671, 337] on button "Confirmar" at bounding box center [649, 336] width 53 height 16
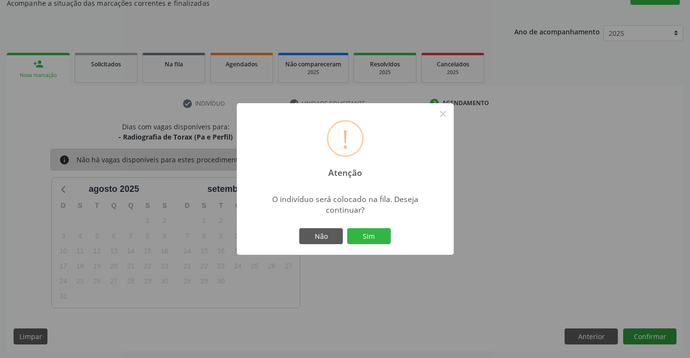
click at [347, 228] on button "Sim" at bounding box center [369, 236] width 44 height 16
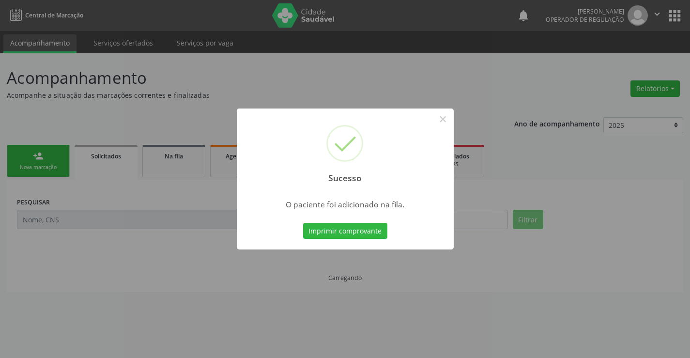
scroll to position [0, 0]
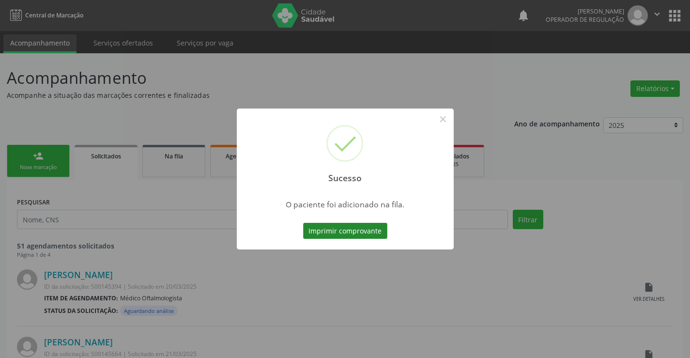
click at [367, 229] on button "Imprimir comprovante" at bounding box center [345, 231] width 84 height 16
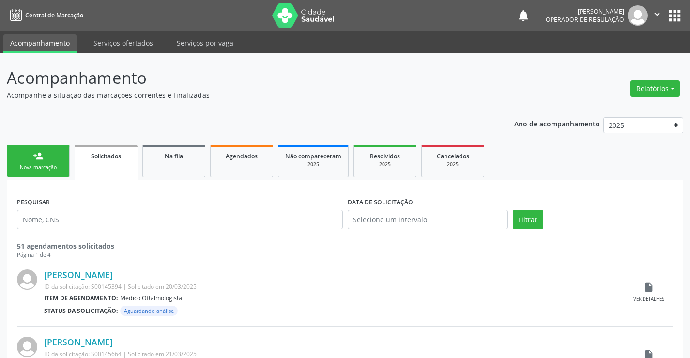
click at [42, 148] on link "person_add Nova marcação" at bounding box center [38, 161] width 63 height 32
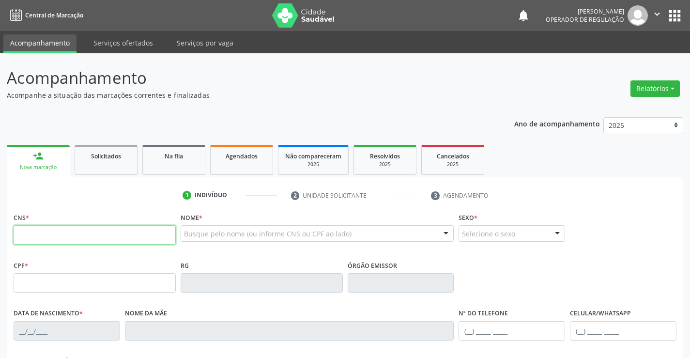
click at [48, 232] on input "text" at bounding box center [95, 234] width 162 height 19
paste input "700 0048 2819 0702"
type input "700 0048 2819 0702"
type input "1505893100"
type input "18/02/1959"
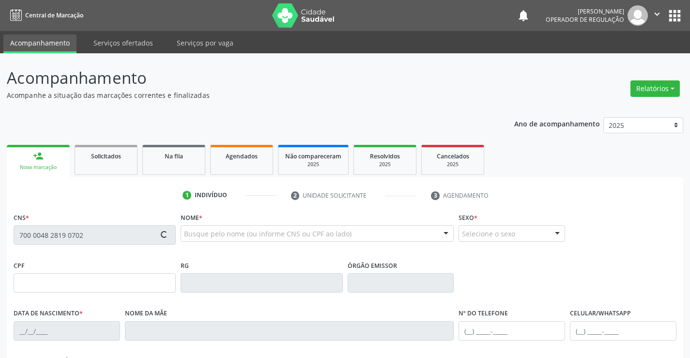
type input "(74) 8149-1642"
type input "129.140.615-87"
type input "sn"
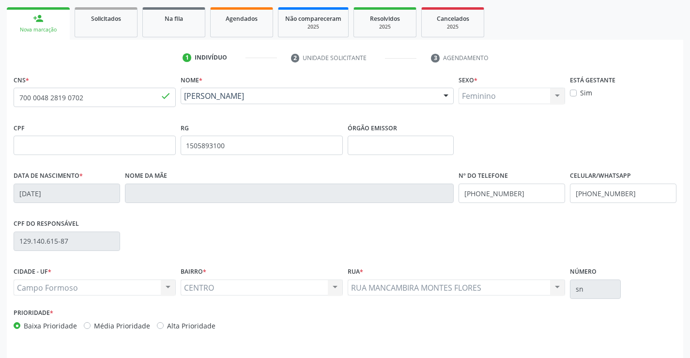
scroll to position [145, 0]
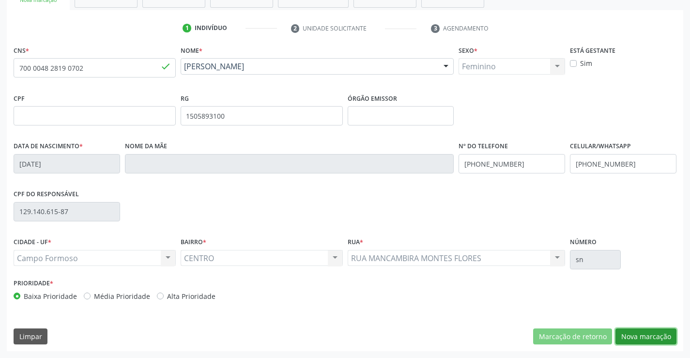
click at [656, 337] on button "Nova marcação" at bounding box center [645, 336] width 61 height 16
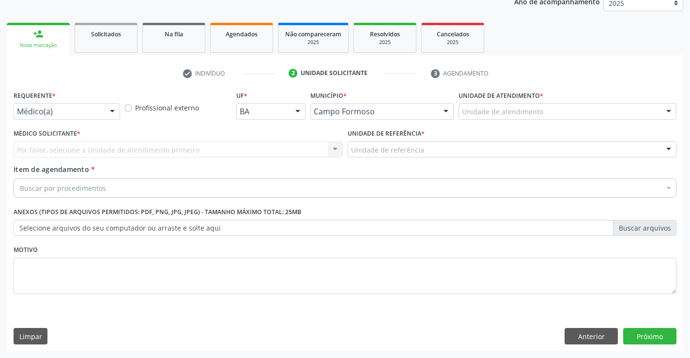
scroll to position [122, 0]
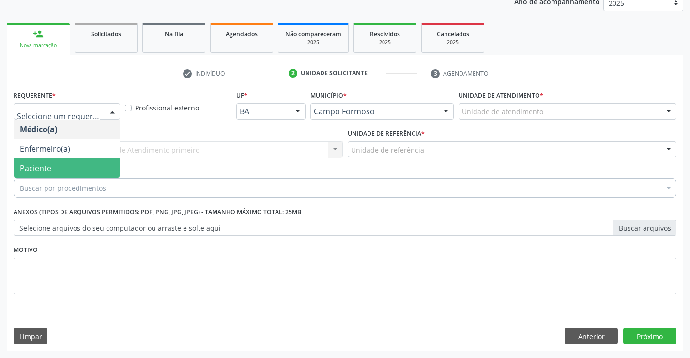
click at [42, 172] on span "Paciente" at bounding box center [35, 168] width 31 height 11
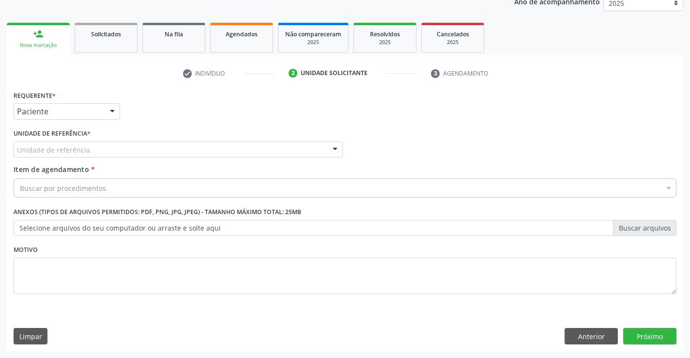
click at [103, 146] on div "Unidade de referência" at bounding box center [178, 149] width 329 height 16
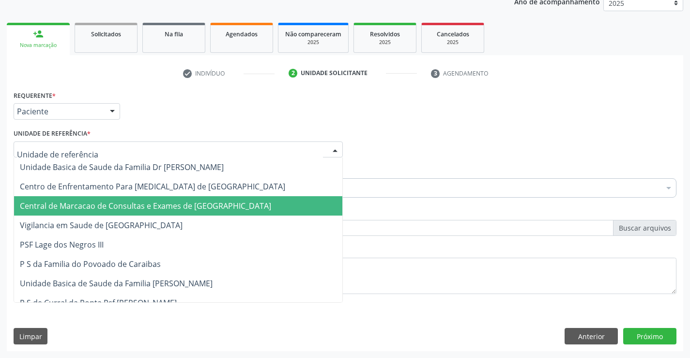
click at [121, 204] on span "Central de Marcacao de Consultas e Exames de [GEOGRAPHIC_DATA]" at bounding box center [145, 205] width 251 height 11
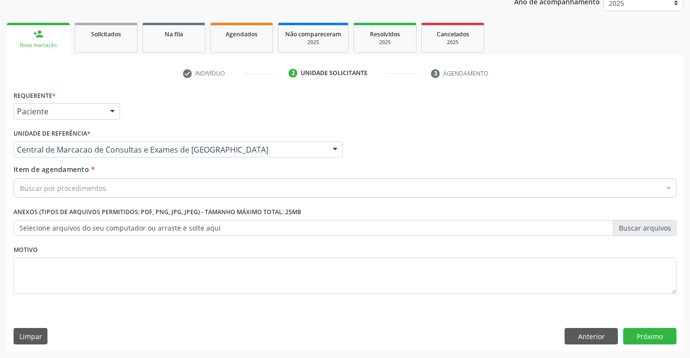
click at [128, 190] on div "Buscar por procedimentos" at bounding box center [345, 187] width 663 height 19
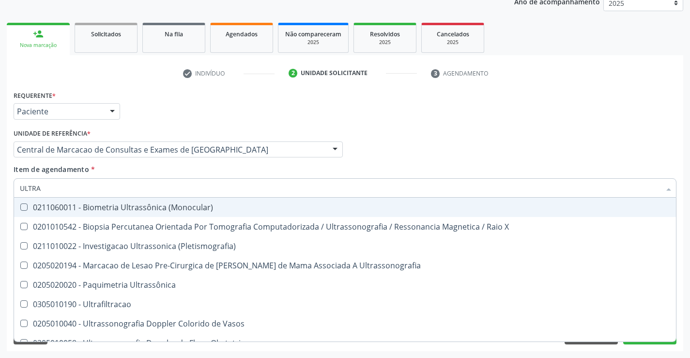
type input "ULTRAS"
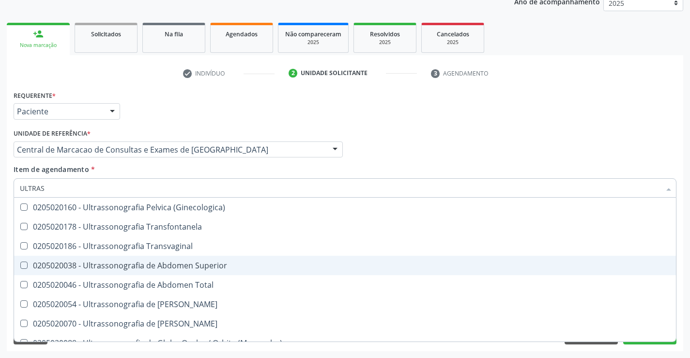
scroll to position [242, 0]
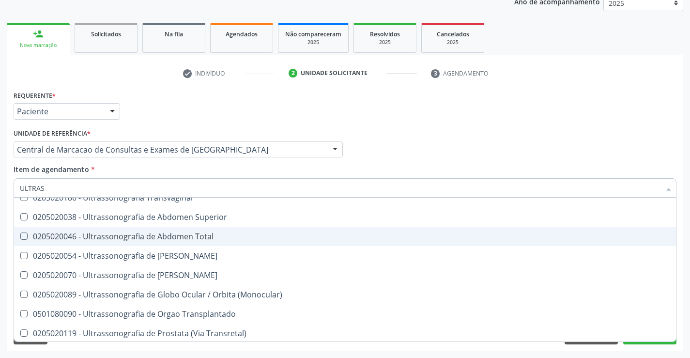
click at [236, 232] on span "0205020046 - Ultrassonografia de Abdomen Total" at bounding box center [345, 236] width 662 height 19
checkbox Total "true"
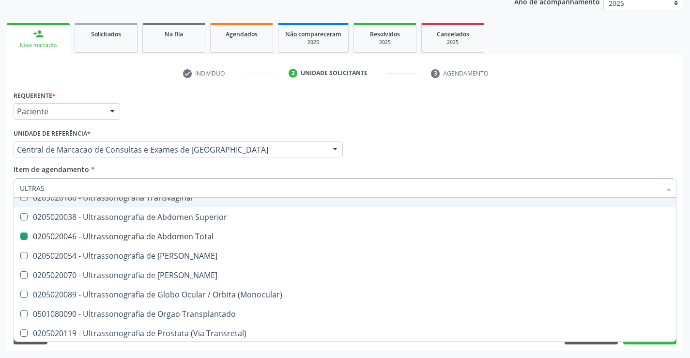
click at [587, 114] on div "Requerente * Paciente Médico(a) Enfermeiro(a) Paciente Nenhum resultado encontr…" at bounding box center [344, 107] width 667 height 38
checkbox X "true"
checkbox Total "false"
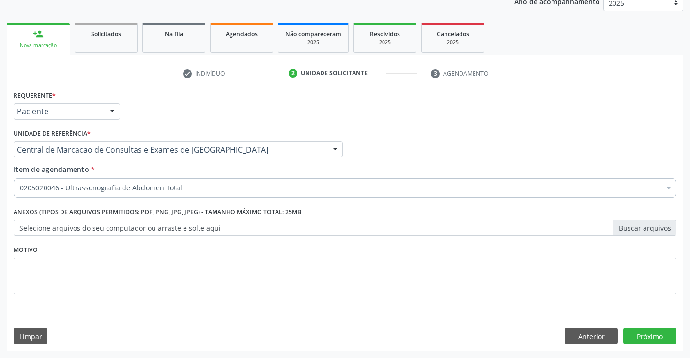
scroll to position [0, 0]
click at [646, 338] on button "Próximo" at bounding box center [649, 336] width 53 height 16
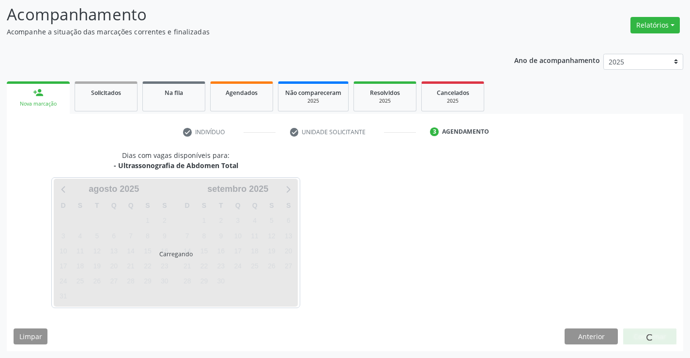
scroll to position [63, 0]
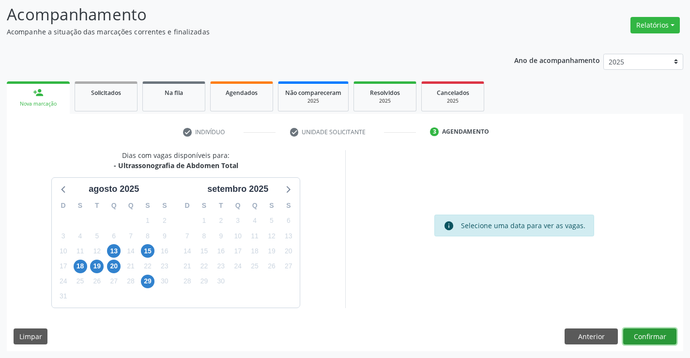
click at [639, 338] on button "Confirmar" at bounding box center [649, 336] width 53 height 16
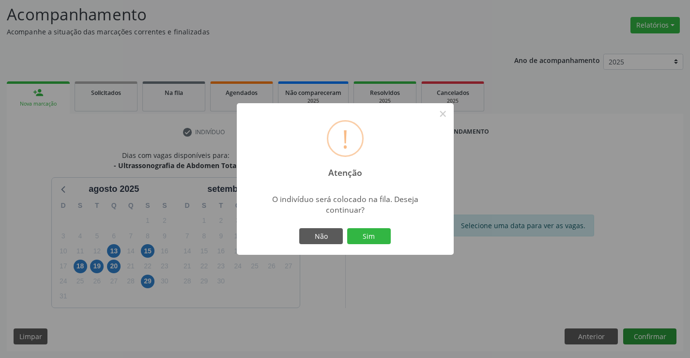
click at [347, 228] on button "Sim" at bounding box center [369, 236] width 44 height 16
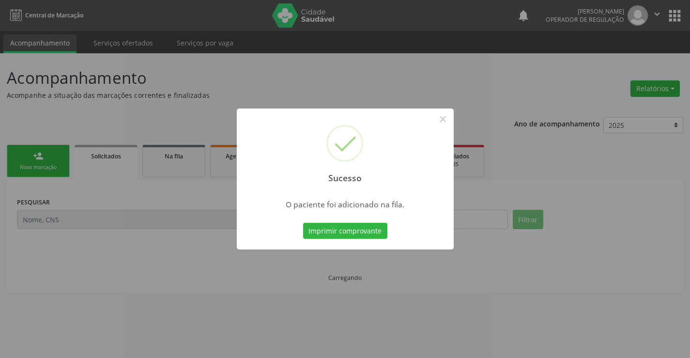
scroll to position [0, 0]
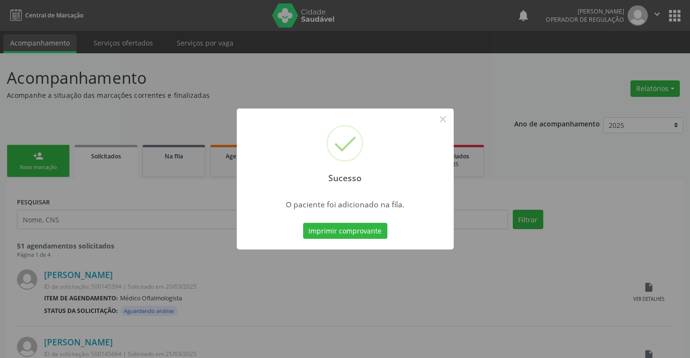
click at [303, 223] on button "Imprimir comprovante" at bounding box center [345, 231] width 84 height 16
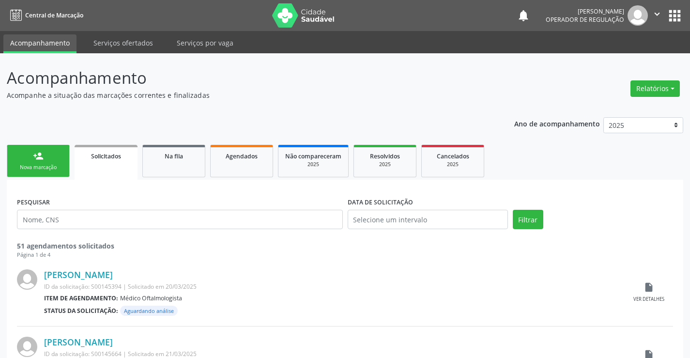
click at [662, 19] on icon "" at bounding box center [657, 14] width 11 height 11
click at [627, 59] on link "Sair" at bounding box center [632, 59] width 67 height 14
